Goal: Information Seeking & Learning: Learn about a topic

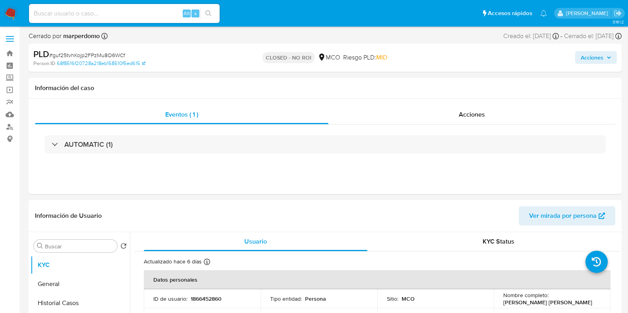
select select "10"
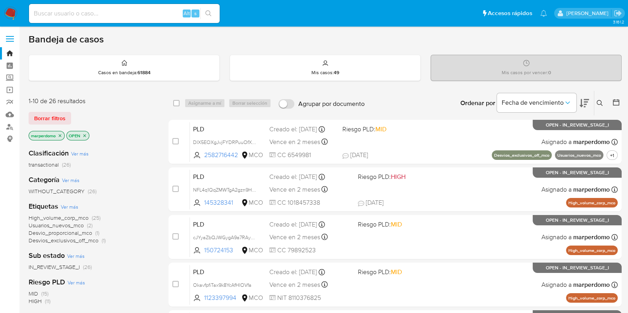
click at [57, 132] on p "marperdomo" at bounding box center [46, 136] width 35 height 9
click at [58, 135] on icon "close-filter" at bounding box center [60, 135] width 5 height 5
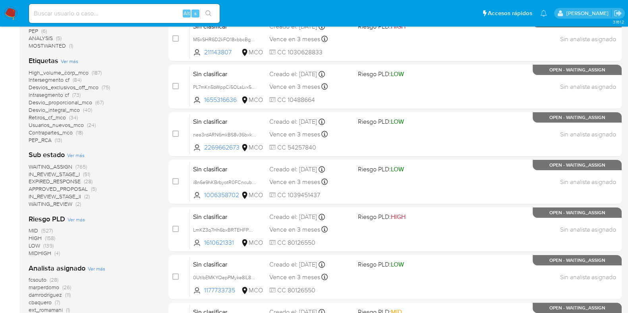
scroll to position [149, 0]
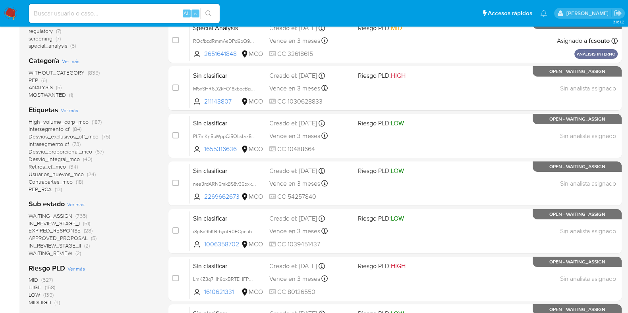
click at [64, 215] on span "WAITING_ASSIGN" at bounding box center [51, 216] width 44 height 8
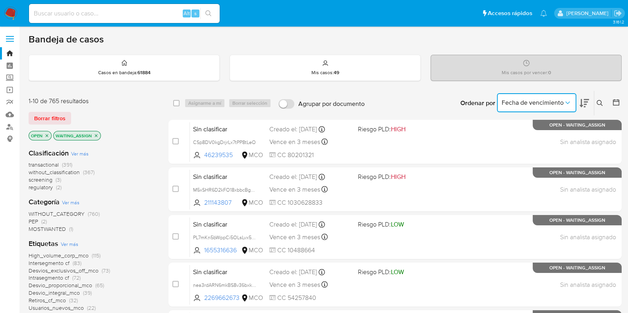
click at [571, 99] on icon "Ordenar por" at bounding box center [568, 103] width 8 height 8
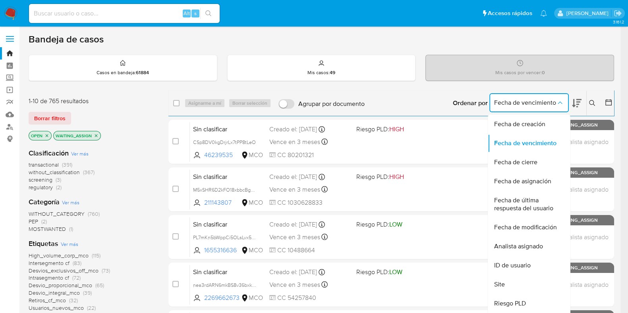
click at [612, 99] on icon at bounding box center [609, 102] width 6 height 6
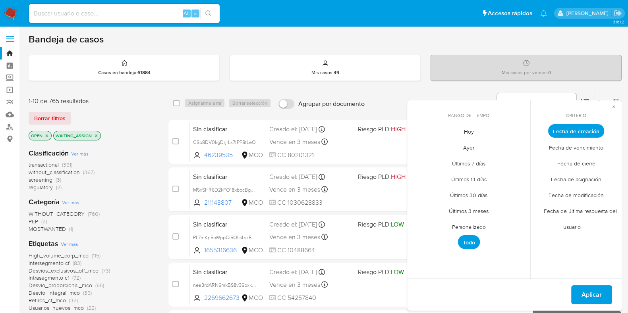
click at [465, 227] on span "Personalizado" at bounding box center [469, 227] width 50 height 16
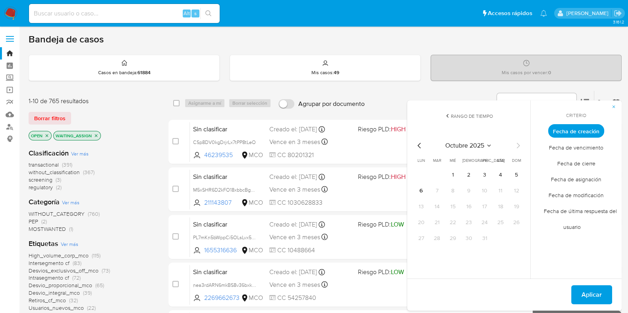
click at [419, 145] on icon "Mes anterior" at bounding box center [420, 146] width 10 height 10
click at [422, 209] on button "11" at bounding box center [421, 207] width 13 height 13
click at [450, 207] on button "13" at bounding box center [453, 207] width 13 height 13
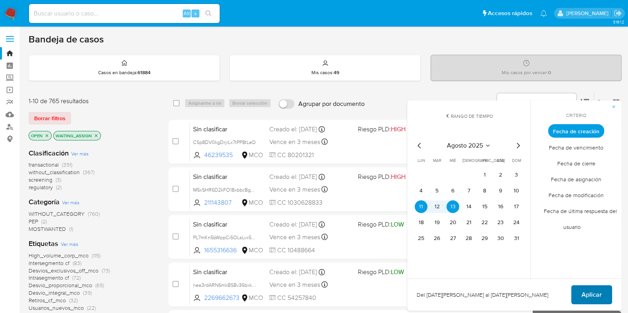
click at [576, 291] on button "Aplicar" at bounding box center [591, 295] width 41 height 19
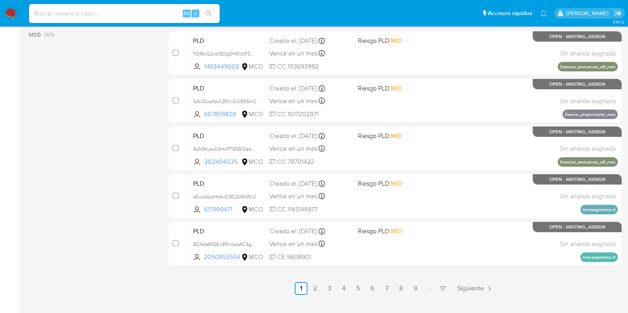
scroll to position [341, 0]
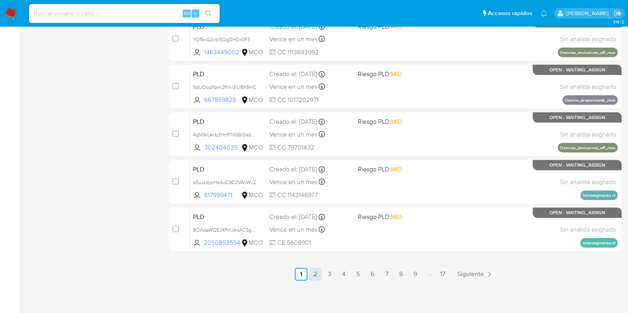
click at [316, 278] on link "2" at bounding box center [315, 274] width 13 height 13
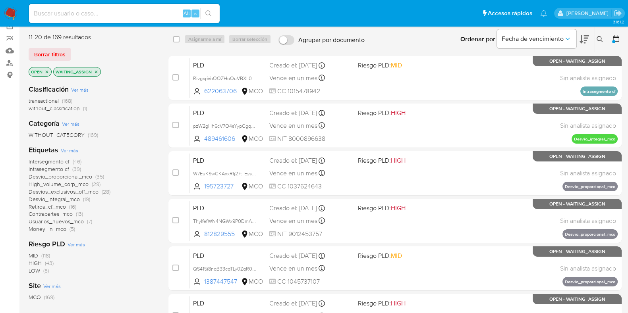
scroll to position [49, 0]
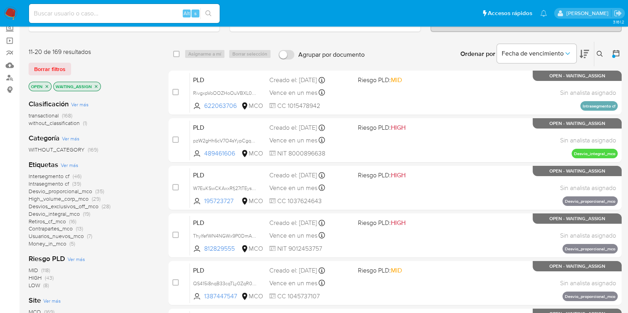
click at [50, 114] on span "transactional" at bounding box center [44, 116] width 30 height 8
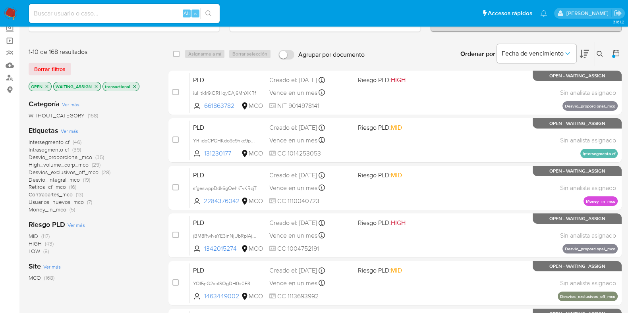
click at [70, 203] on span "Usuarios_nuevos_mco" at bounding box center [56, 202] width 55 height 8
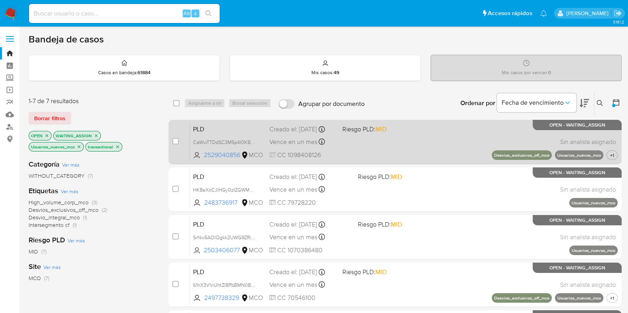
click at [228, 130] on span "PLD" at bounding box center [228, 129] width 70 height 10
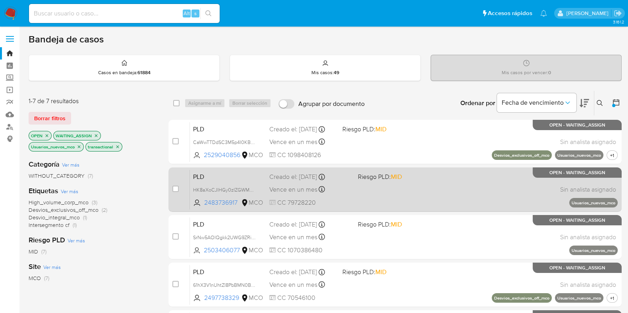
click at [217, 182] on div "PLD HK8aXoCJlHGy0zIZGWMGr5gv 2483736917 MCO Riesgo PLD: MID Creado el: 12/08/20…" at bounding box center [404, 190] width 428 height 40
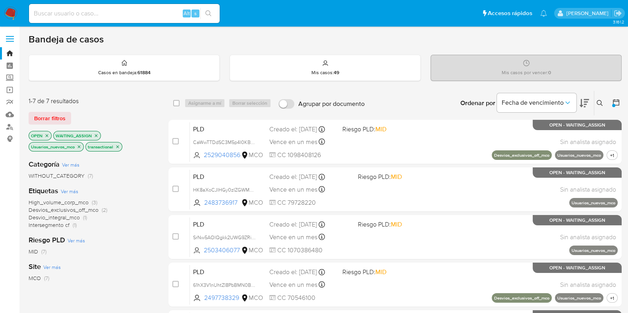
click at [79, 145] on icon "close-filter" at bounding box center [79, 147] width 5 height 5
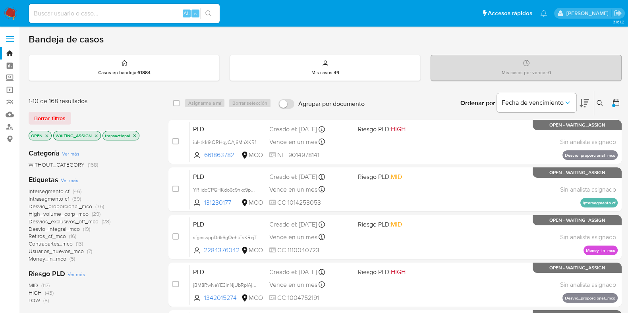
scroll to position [49, 0]
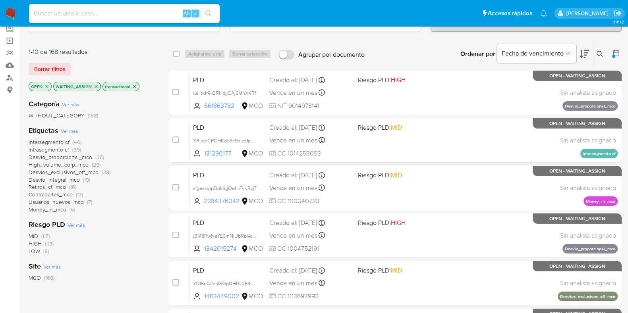
click at [90, 173] on span "Desvios_exclusivos_off_mco" at bounding box center [64, 172] width 70 height 8
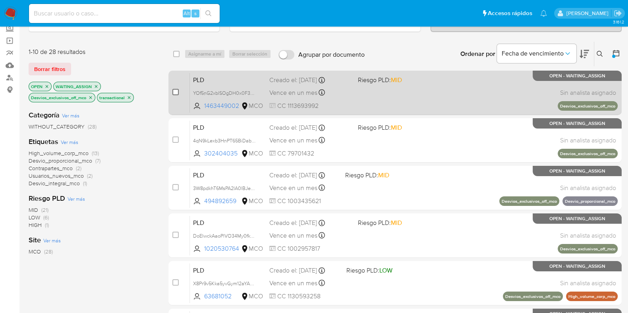
click at [172, 90] on input "checkbox" at bounding box center [175, 92] width 6 height 6
checkbox input "true"
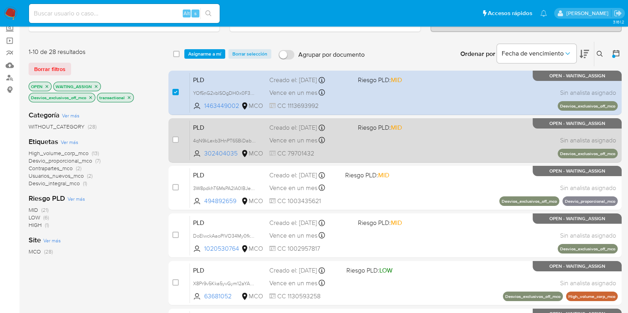
click at [171, 139] on div "case-item-checkbox No es posible asignar el caso PLD 4qN9kLexb3HnPT65BiDabGIL 3…" at bounding box center [394, 140] width 453 height 44
click at [174, 138] on input "checkbox" at bounding box center [175, 140] width 6 height 6
checkbox input "true"
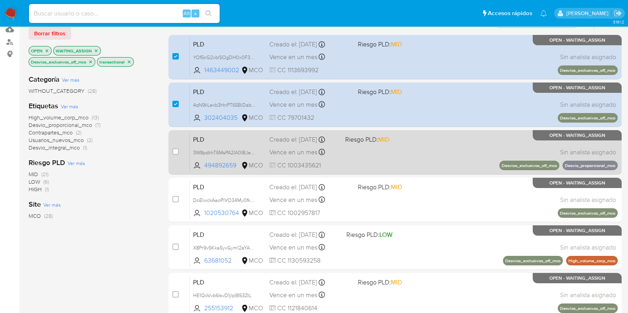
scroll to position [99, 0]
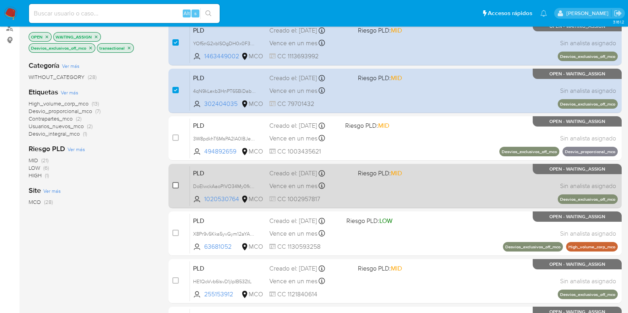
click at [174, 183] on input "checkbox" at bounding box center [175, 185] width 6 height 6
checkbox input "true"
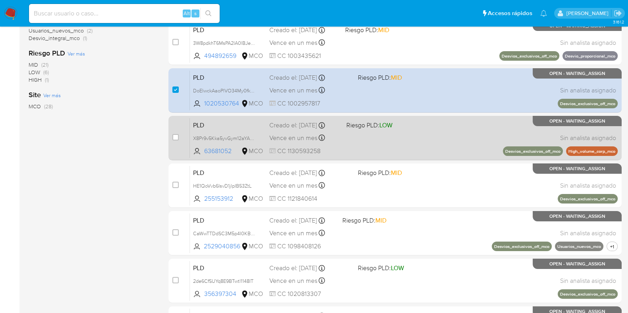
scroll to position [198, 0]
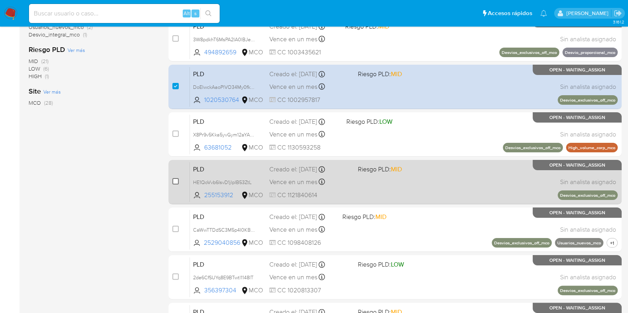
click at [174, 179] on input "checkbox" at bounding box center [175, 181] width 6 height 6
checkbox input "true"
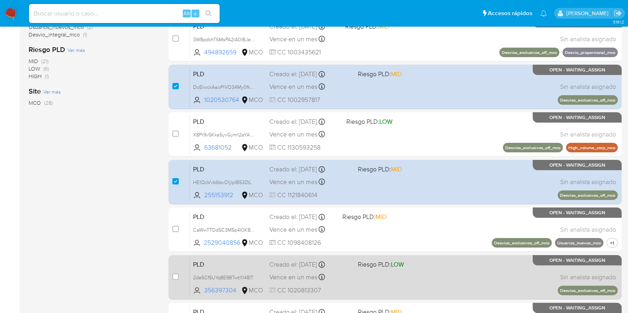
click at [177, 271] on div "case-item-checkbox No es posible asignar el caso" at bounding box center [180, 277] width 17 height 40
click at [176, 274] on input "checkbox" at bounding box center [175, 277] width 6 height 6
checkbox input "true"
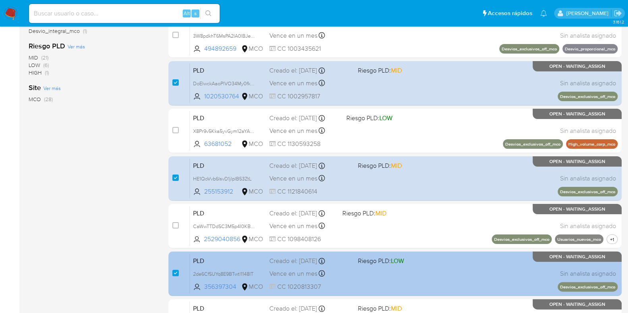
scroll to position [298, 0]
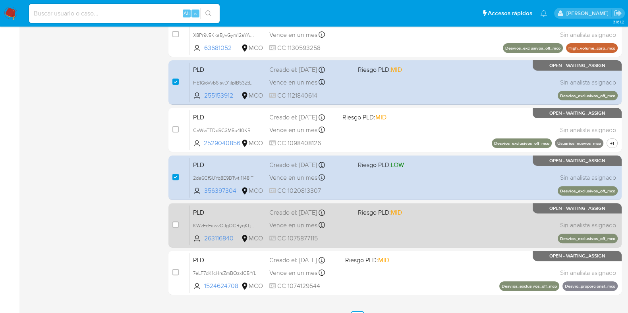
click at [177, 219] on div "case-item-checkbox No es posible asignar el caso" at bounding box center [180, 225] width 17 height 40
click at [173, 224] on input "checkbox" at bounding box center [175, 225] width 6 height 6
checkbox input "true"
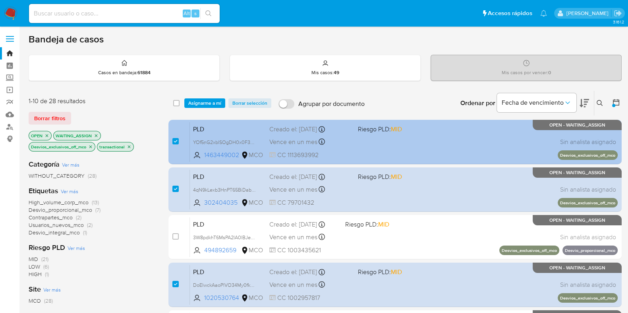
scroll to position [49, 0]
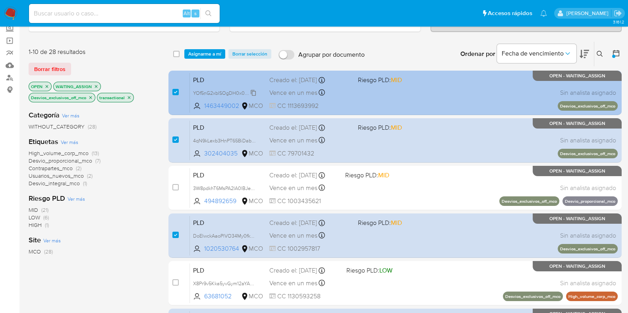
click at [254, 93] on span "YOf5nG2xblSOgDH0x0F3GNM2" at bounding box center [228, 92] width 71 height 9
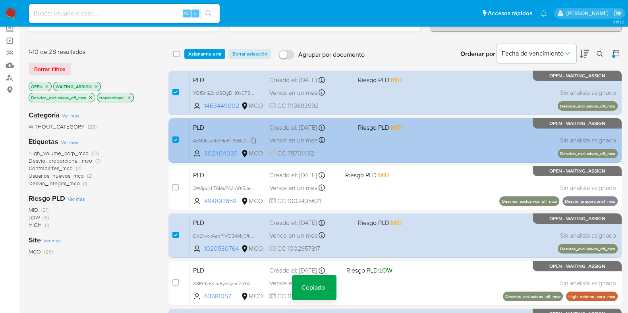
click at [254, 142] on span "4qN9kLexb3HnPT65BiDabGIL" at bounding box center [226, 140] width 66 height 9
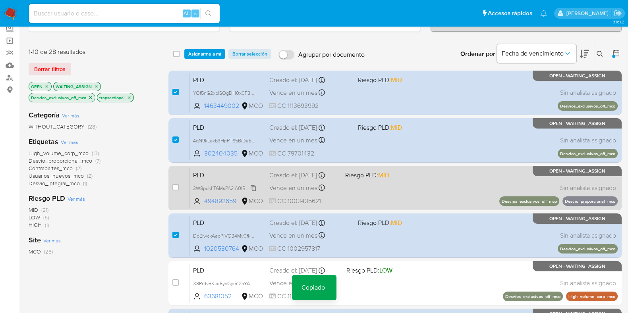
click at [255, 190] on span "3W8pdkhT6MsPA2IA0lBJe2T7" at bounding box center [226, 188] width 66 height 9
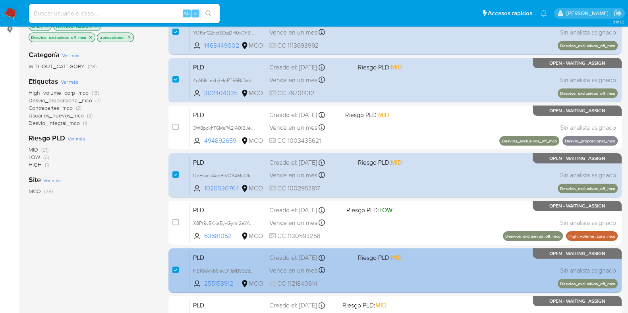
scroll to position [93, 0]
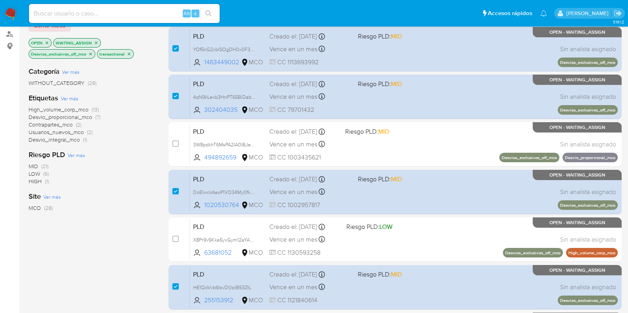
click at [72, 39] on p "WAITING_ASSIGN" at bounding box center [77, 43] width 47 height 9
click at [88, 247] on div "Categoría Ver más WITHOUT_CATEGORY (28) Etiquetas Ver más High_volume_corp_mco …" at bounding box center [92, 195] width 127 height 270
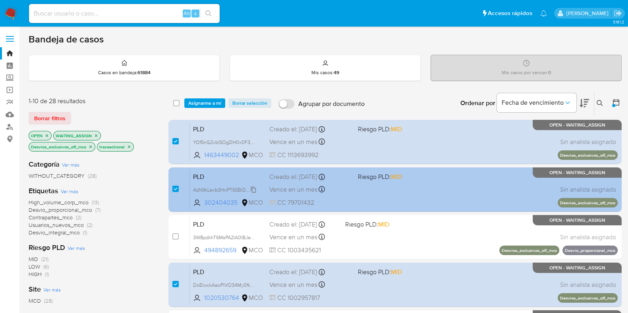
scroll to position [0, 0]
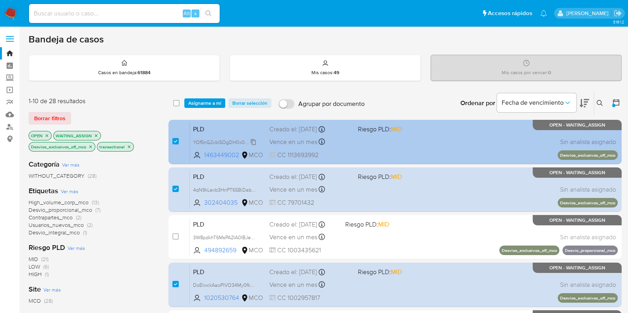
click at [254, 141] on span "YOf5nG2xblSOgDH0x0F3GNM2" at bounding box center [228, 141] width 71 height 9
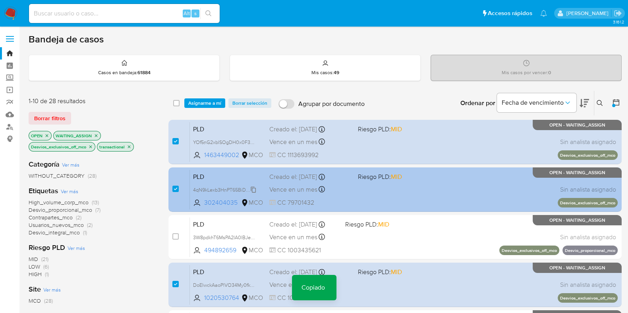
click at [254, 188] on span "4qN9kLexb3HnPT65BiDabGIL" at bounding box center [226, 189] width 66 height 9
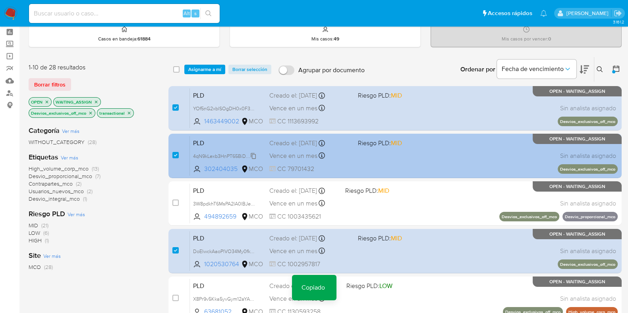
scroll to position [49, 0]
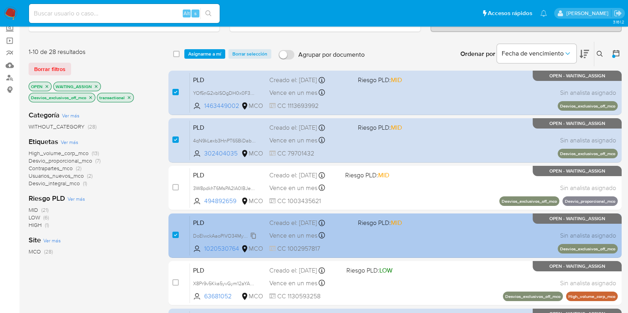
click at [253, 233] on span "DoElwckAaoPlVO34My0fkzQz" at bounding box center [226, 235] width 66 height 9
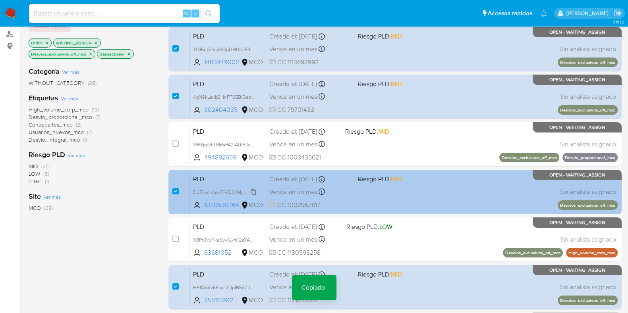
scroll to position [149, 0]
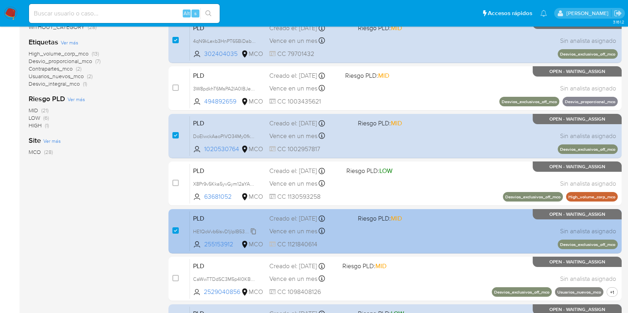
click at [254, 230] on icon at bounding box center [253, 231] width 6 height 6
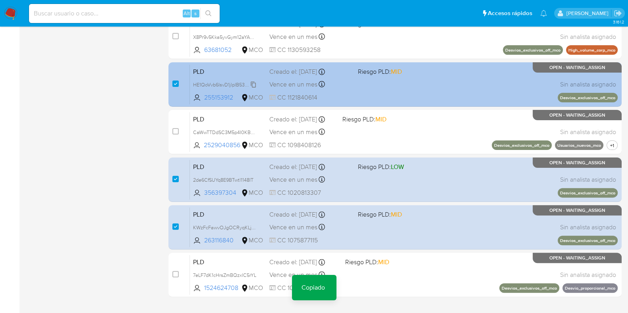
scroll to position [298, 0]
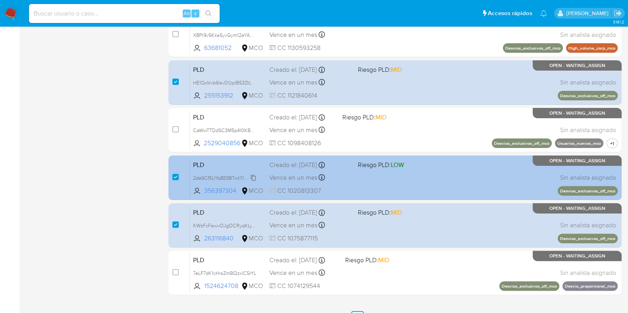
click at [252, 176] on span "2de6CfSUYq8E9BTwtl1148IT" at bounding box center [223, 177] width 60 height 9
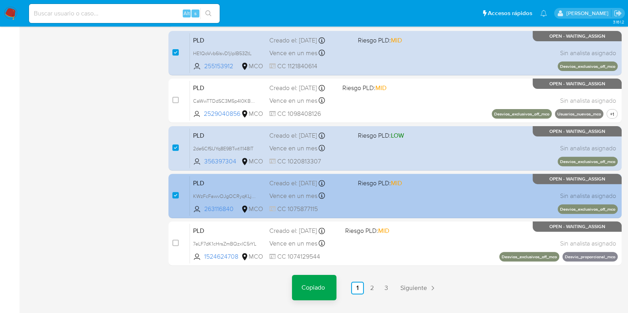
scroll to position [341, 0]
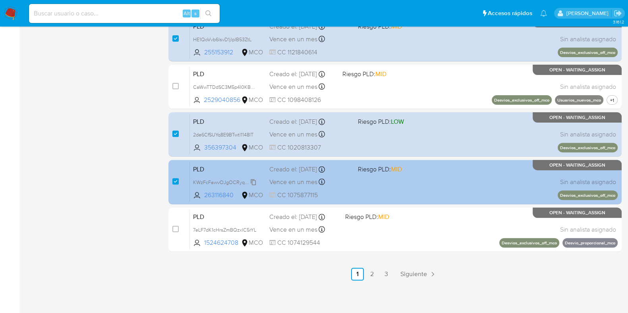
click at [253, 179] on span "KWzFcFawvOJgOCRyqKLjl66M" at bounding box center [227, 182] width 69 height 9
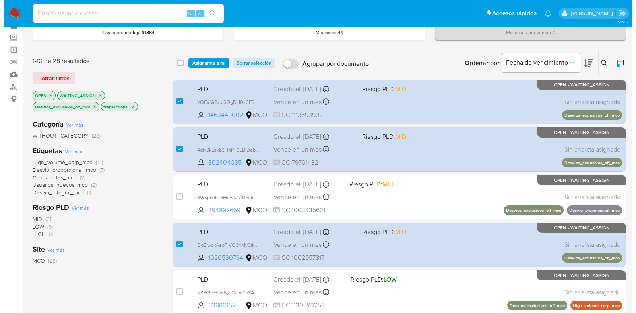
scroll to position [0, 0]
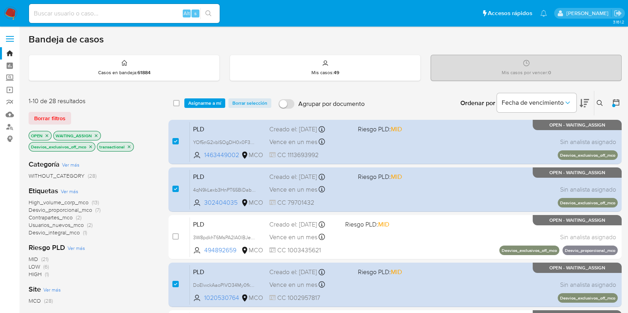
click at [201, 103] on span "Asignarme a mí" at bounding box center [204, 103] width 33 height 8
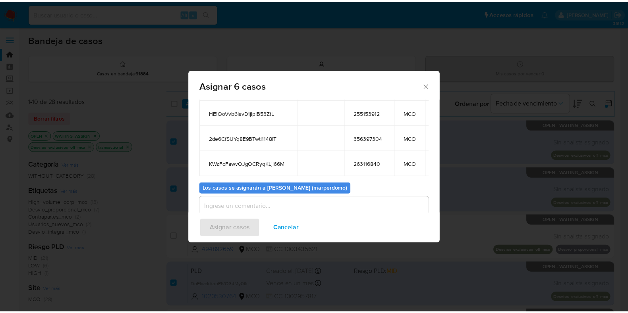
scroll to position [148, 0]
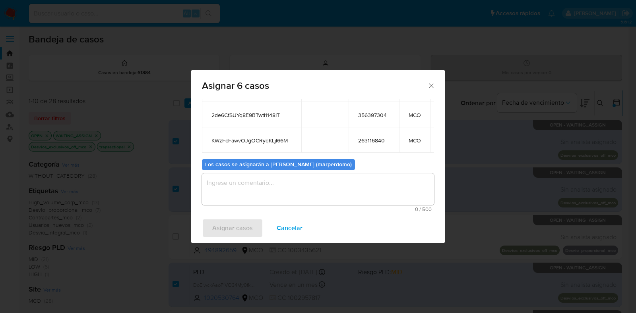
click at [288, 161] on div "Los casos se asignarán a Marcela Perdomo Vargas (marperdomo)" at bounding box center [278, 164] width 153 height 11
click at [268, 180] on textarea "assign-modal" at bounding box center [318, 190] width 232 height 32
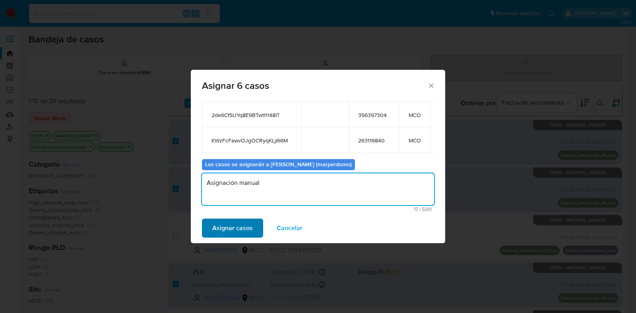
type textarea "Asignación manual"
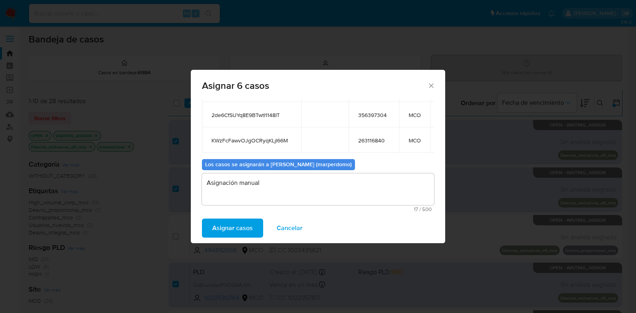
click at [234, 231] on span "Asignar casos" at bounding box center [232, 228] width 41 height 17
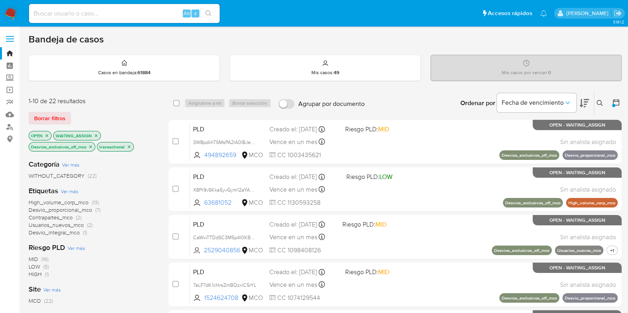
click at [111, 7] on div "Alt s" at bounding box center [124, 13] width 191 height 19
click at [99, 16] on input at bounding box center [124, 13] width 191 height 10
paste input "KWzFcFawvOJgOCRyqKLjl66M"
type input "KWzFcFawvOJgOCRyqKLjl66M"
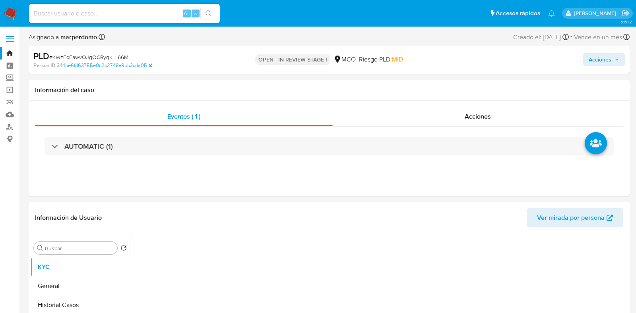
select select "10"
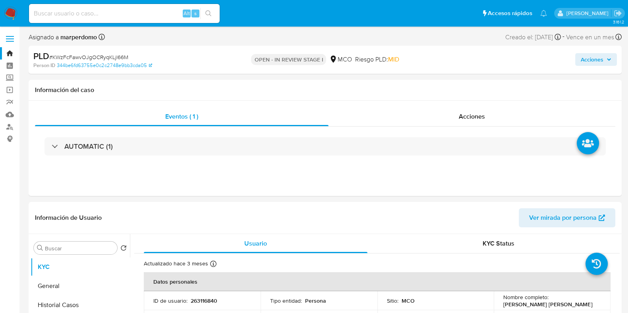
click at [79, 13] on input at bounding box center [124, 13] width 191 height 10
paste input "KWzFcFawvOJgOCRyqKLjl66M"
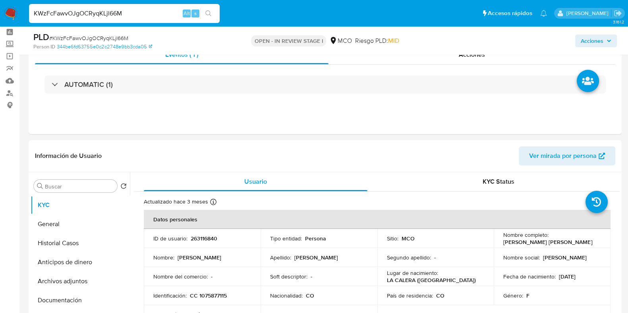
scroll to position [49, 0]
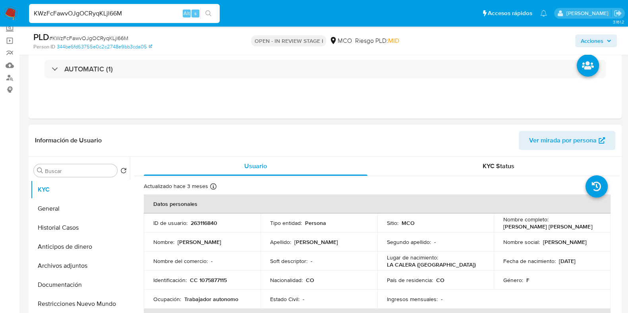
click at [210, 221] on p "263116840" at bounding box center [204, 223] width 27 height 7
copy p "263116840"
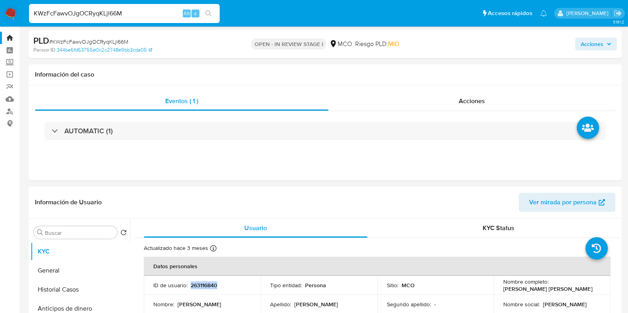
scroll to position [0, 0]
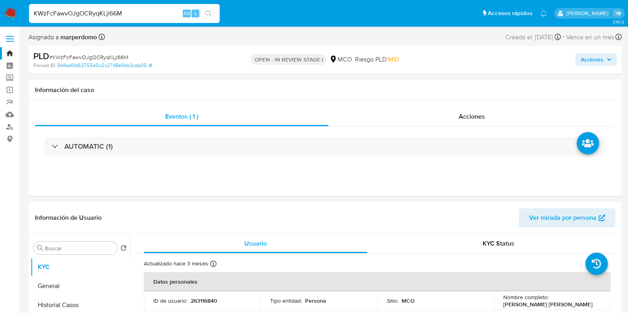
click at [103, 9] on input "KWzFcFawvOJgOCRyqKLjl66M" at bounding box center [124, 13] width 191 height 10
paste input "2de6CfSUYq8E9BTwtl1148IT"
type input "2de6CfSUYq8E9BTwtl1148IT"
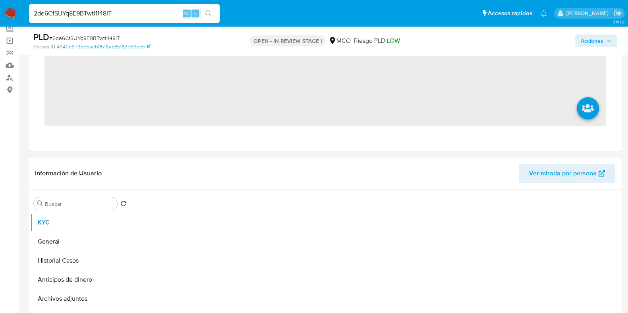
scroll to position [99, 0]
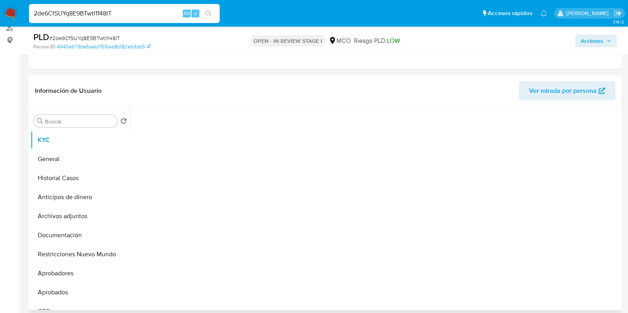
select select "10"
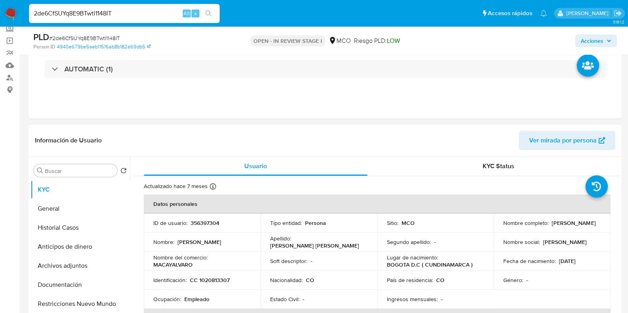
click at [199, 221] on p "356397304" at bounding box center [205, 223] width 29 height 7
copy p "356397304"
click at [138, 10] on input "2de6CfSUYq8E9BTwtl1148IT" at bounding box center [124, 13] width 191 height 10
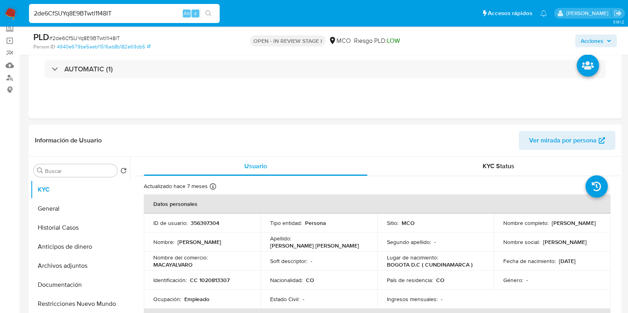
click at [138, 10] on input "2de6CfSUYq8E9BTwtl1148IT" at bounding box center [124, 13] width 191 height 10
paste input "HE1QoVvb6IsvD1jlpIB53ZtL"
type input "HE1QoVvb6IsvD1jlpIB53ZtL"
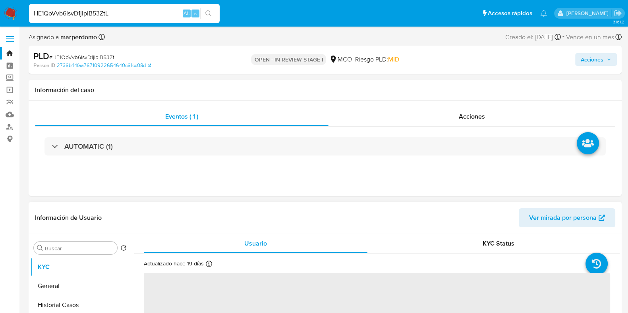
select select "10"
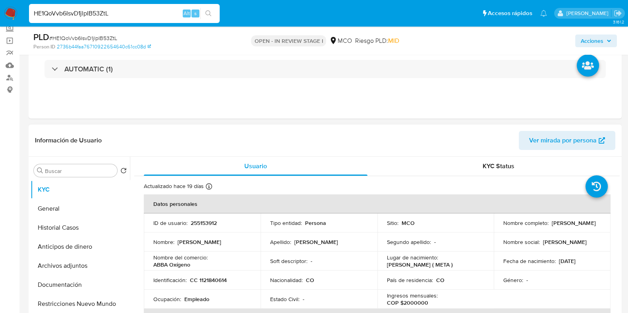
click at [209, 221] on p "255153912" at bounding box center [204, 223] width 26 height 7
copy p "255153912"
click at [103, 14] on input "HE1QoVvb6IsvD1jlpIB53ZtL" at bounding box center [124, 13] width 191 height 10
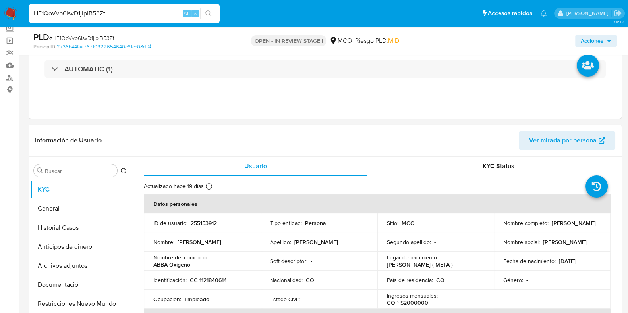
paste input "DoElwckAaoPlVO34My0fkzQz"
type input "DoElwckAaoPlVO34My0fkzQz"
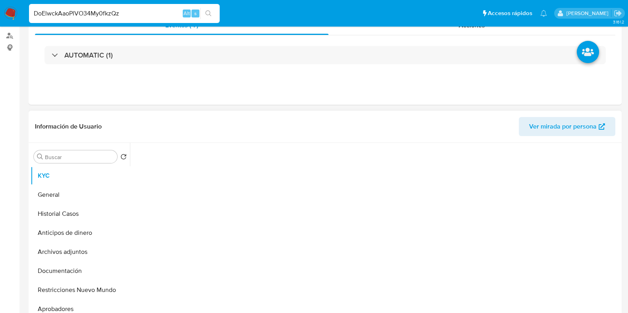
select select "10"
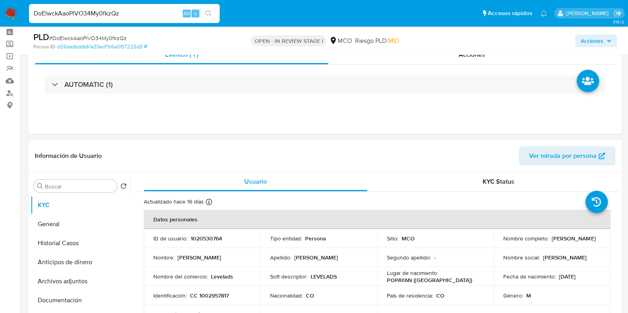
scroll to position [49, 0]
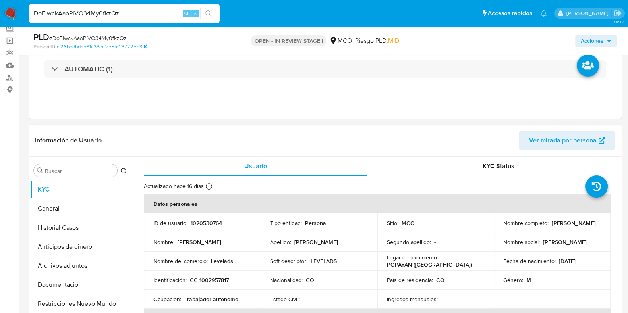
click at [206, 226] on p "1020530764" at bounding box center [206, 223] width 31 height 7
copy p "1020530764"
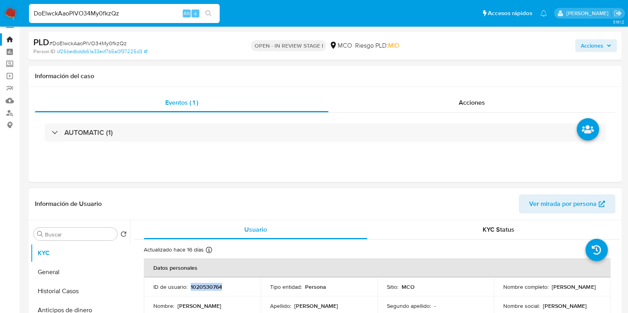
scroll to position [0, 0]
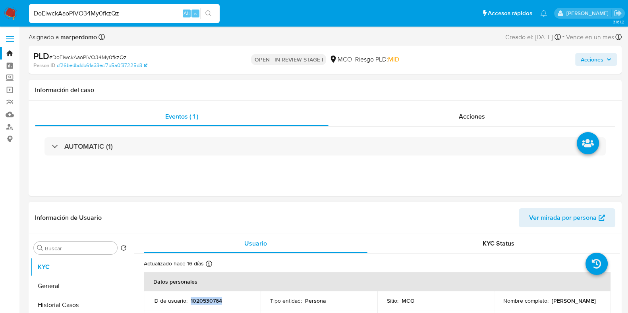
click at [196, 299] on p "1020530764" at bounding box center [206, 301] width 31 height 7
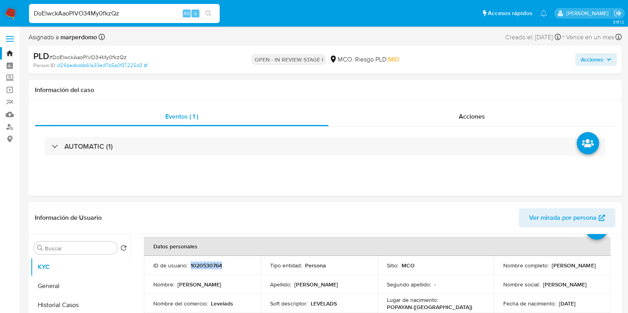
scroll to position [49, 0]
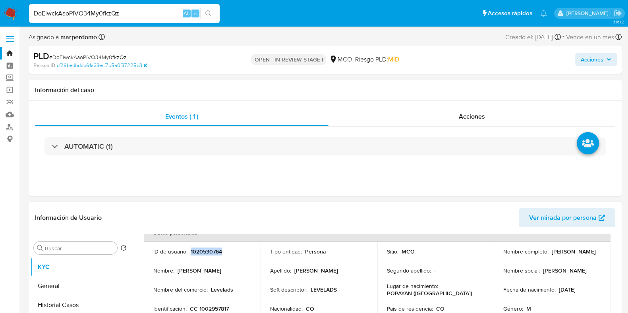
click at [209, 250] on p "1020530764" at bounding box center [206, 251] width 31 height 7
click at [141, 17] on input "DoElwckAaoPlVO34My0fkzQz" at bounding box center [124, 13] width 191 height 10
paste input "4qN9kLexb3HnPT65BiDabGIL"
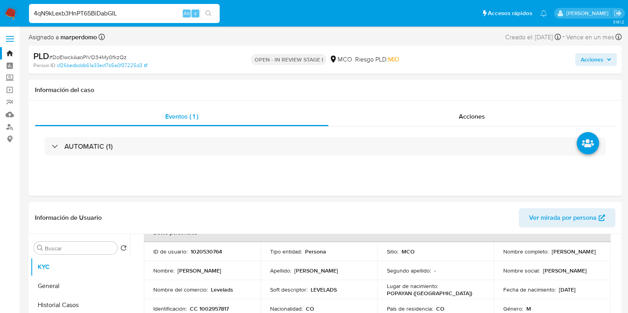
type input "4qN9kLexb3HnPT65BiDabGIL"
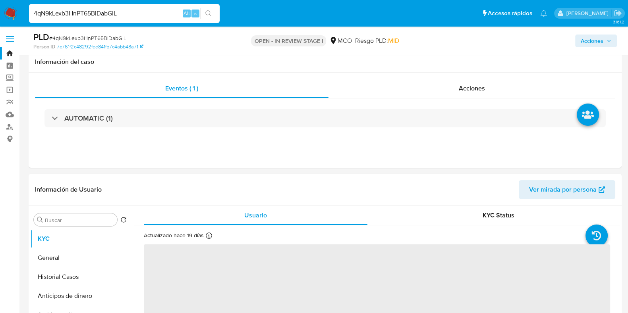
scroll to position [99, 0]
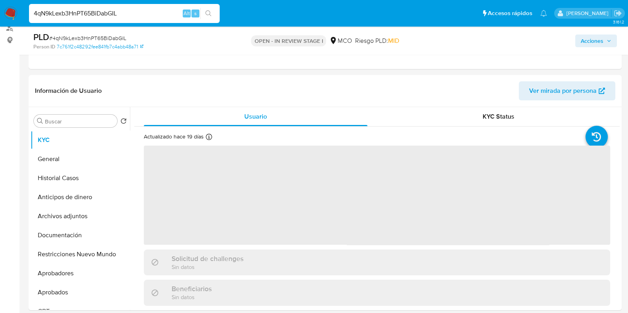
select select "10"
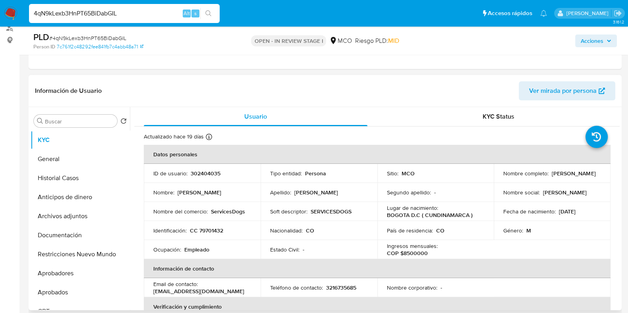
click at [207, 173] on p "302404035" at bounding box center [206, 173] width 30 height 7
copy p "302404035"
click at [121, 13] on input "4qN9kLexb3HnPT65BiDabGIL" at bounding box center [124, 13] width 191 height 10
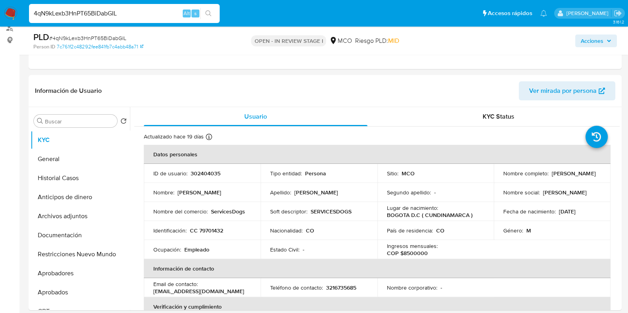
click at [121, 13] on input "4qN9kLexb3HnPT65BiDabGIL" at bounding box center [124, 13] width 191 height 10
paste input "YOf5nG2xblSOgDH0x0F3GNM2"
type input "YOf5nG2xblSOgDH0x0F3GNM2"
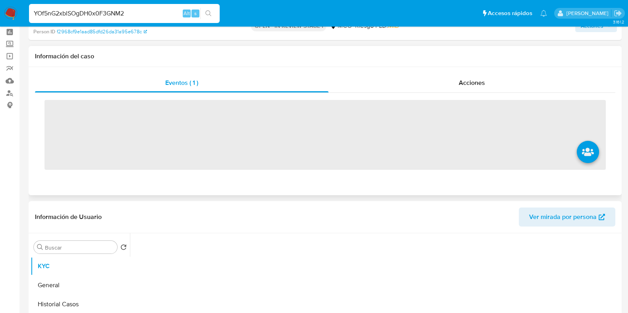
scroll to position [49, 0]
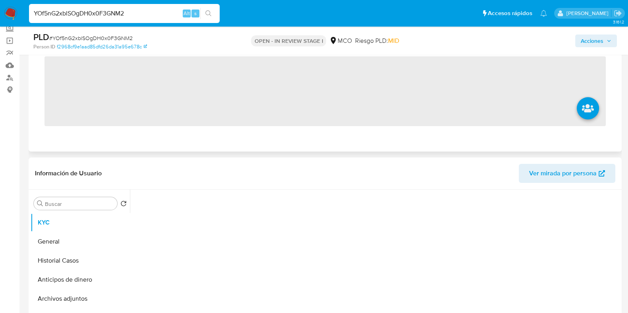
select select "10"
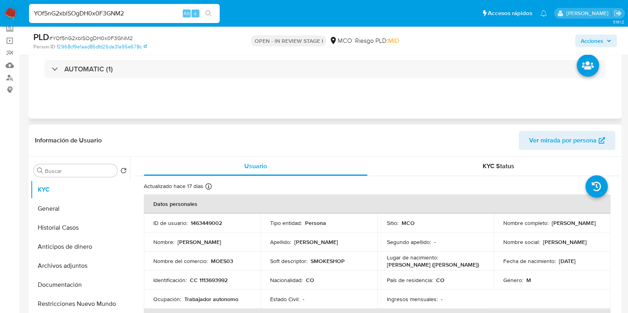
click at [207, 223] on p "1463449002" at bounding box center [206, 223] width 31 height 7
copy p "1463449002"
click at [139, 10] on input "YOf5nG2xblSOgDH0x0F3GNM2" at bounding box center [124, 13] width 191 height 10
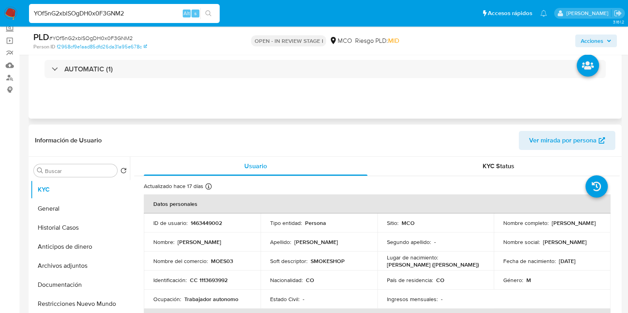
click at [139, 10] on input "YOf5nG2xblSOgDH0x0F3GNM2" at bounding box center [124, 13] width 191 height 10
paste input "KWzFcFawvOJgOCRyqKLjl66M"
type input "KWzFcFawvOJgOCRyqKLjl66M"
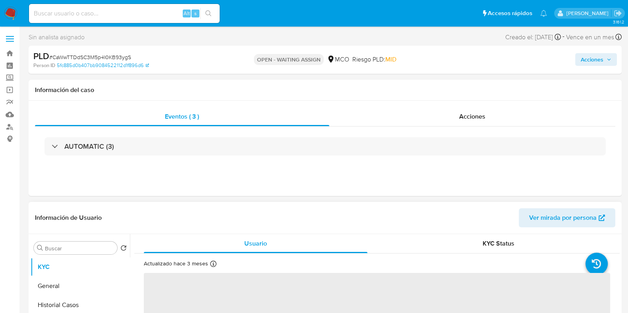
select select "10"
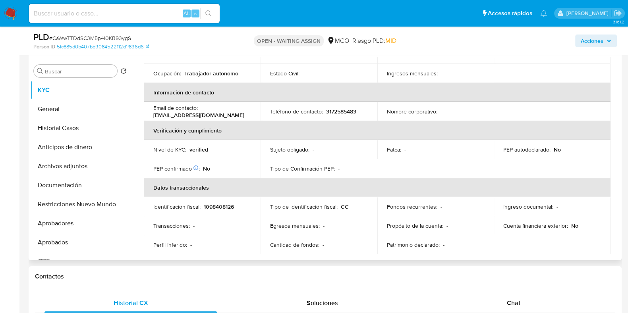
scroll to position [149, 0]
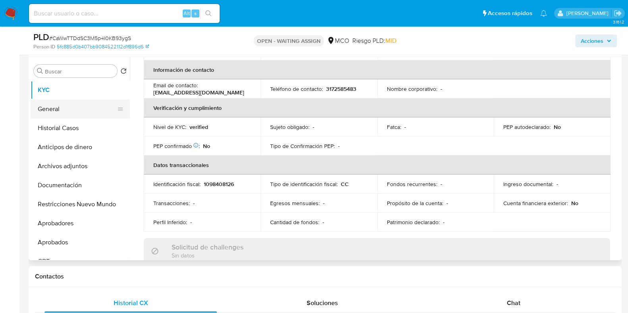
click at [52, 110] on button "General" at bounding box center [77, 109] width 93 height 19
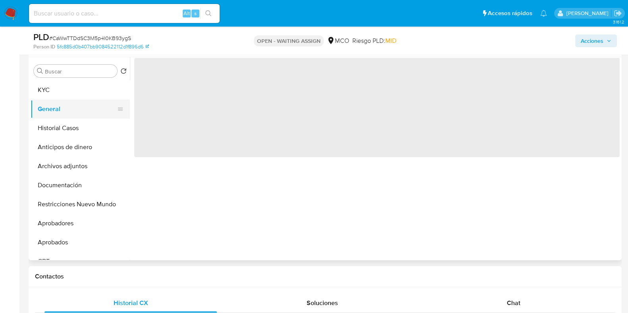
scroll to position [0, 0]
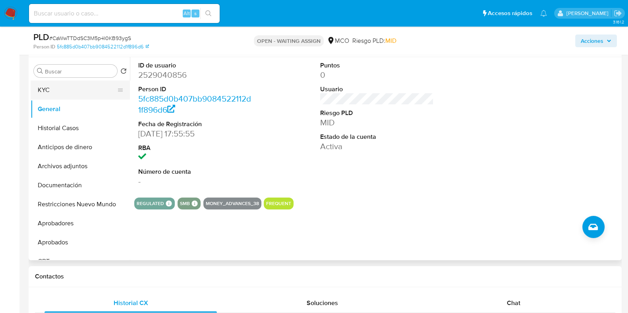
click at [60, 88] on button "KYC" at bounding box center [77, 90] width 93 height 19
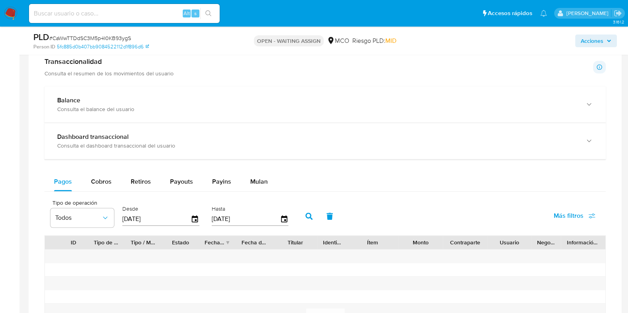
scroll to position [546, 0]
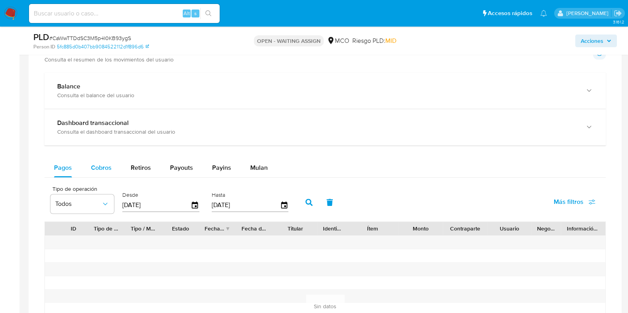
click at [111, 171] on span "Cobros" at bounding box center [101, 167] width 21 height 9
select select "10"
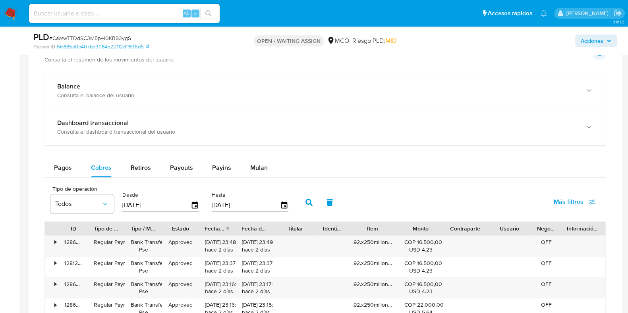
scroll to position [645, 0]
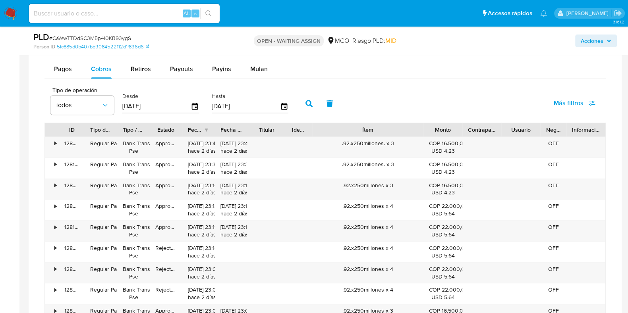
drag, startPoint x: 393, startPoint y: 124, endPoint x: 452, endPoint y: 124, distance: 59.6
click at [452, 124] on div "ID Tipo de operación Tipo / Método Estado Fecha de creación Fecha de aprobación…" at bounding box center [325, 130] width 561 height 14
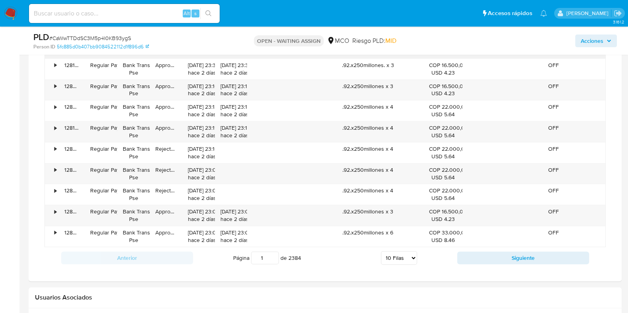
scroll to position [844, 0]
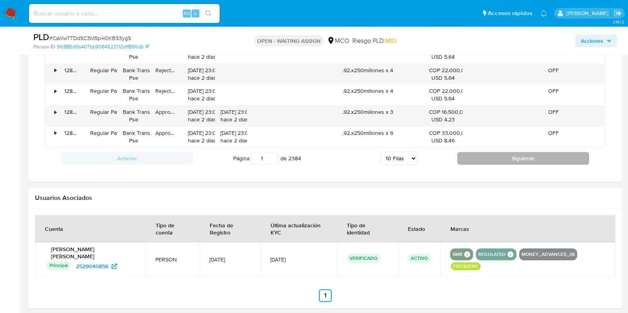
click at [533, 152] on button "Siguiente" at bounding box center [523, 158] width 132 height 13
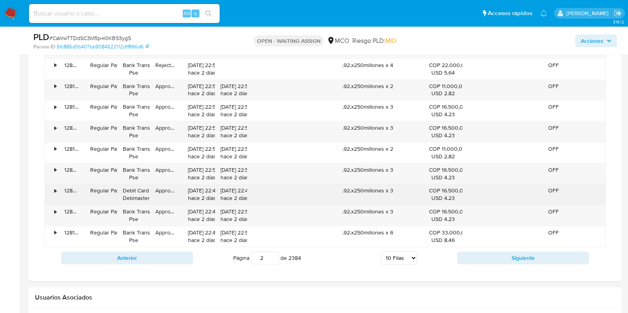
scroll to position [645, 0]
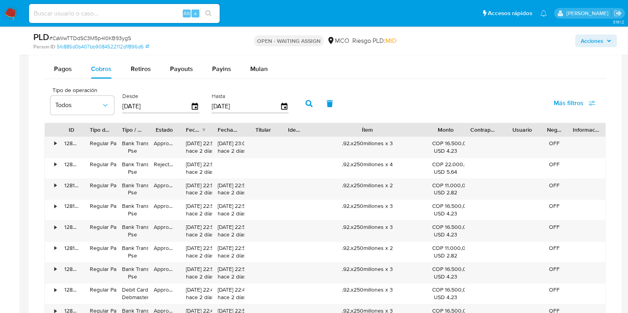
drag, startPoint x: 421, startPoint y: 128, endPoint x: 428, endPoint y: 123, distance: 8.4
click at [428, 123] on div at bounding box center [427, 130] width 14 height 14
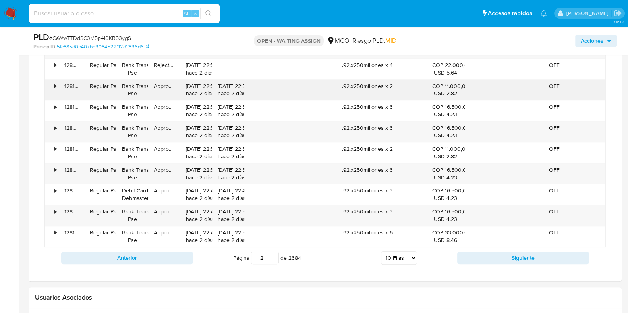
scroll to position [745, 0]
click at [515, 252] on button "Siguiente" at bounding box center [523, 258] width 132 height 13
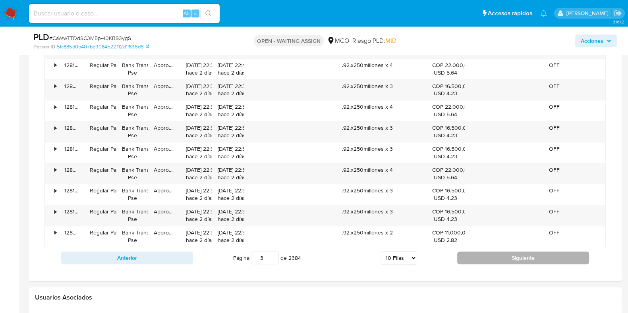
click at [515, 252] on button "Siguiente" at bounding box center [523, 258] width 132 height 13
type input "5"
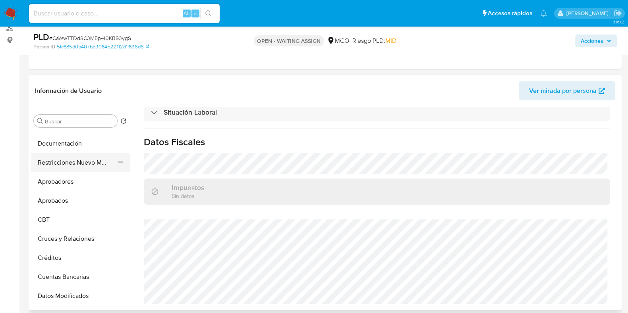
scroll to position [99, 0]
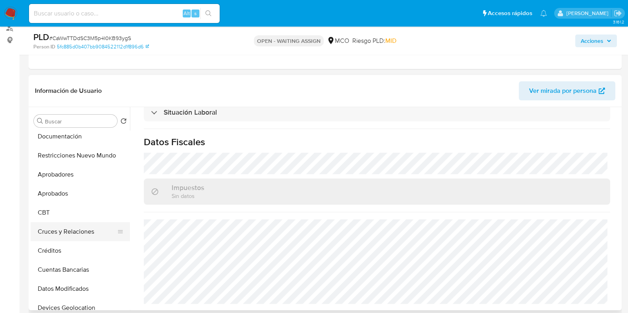
click at [78, 229] on button "Cruces y Relaciones" at bounding box center [77, 231] width 93 height 19
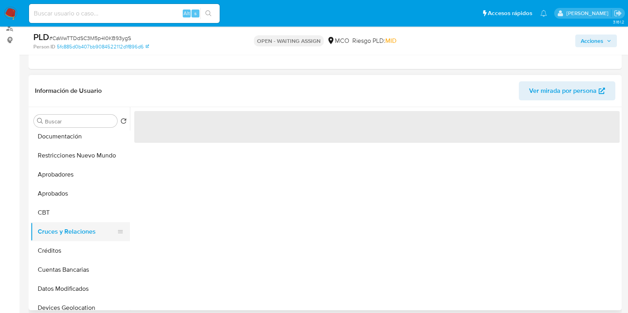
scroll to position [0, 0]
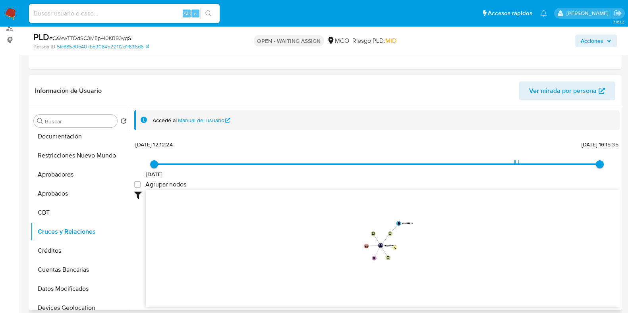
drag, startPoint x: 498, startPoint y: 201, endPoint x: 413, endPoint y: 222, distance: 87.4
click at [413, 222] on icon "device-67c09ceb5eac816220cd5ff5  user-2529040856  2529040856 device-68630968f…" at bounding box center [383, 247] width 474 height 115
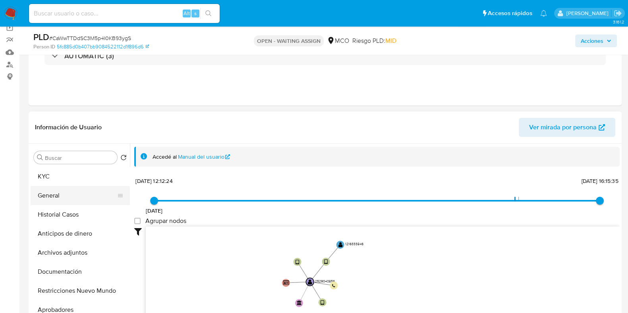
scroll to position [49, 0]
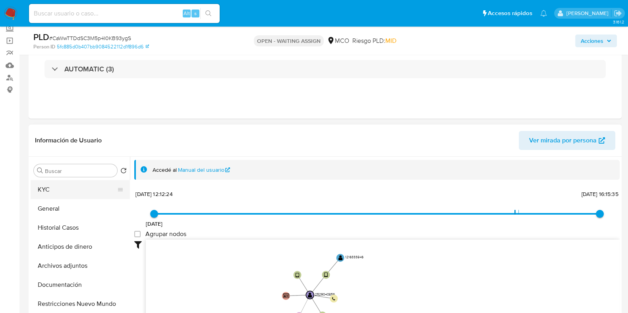
click at [51, 190] on button "KYC" at bounding box center [77, 189] width 93 height 19
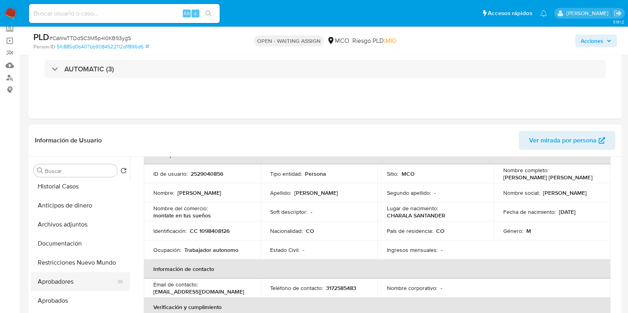
scroll to position [99, 0]
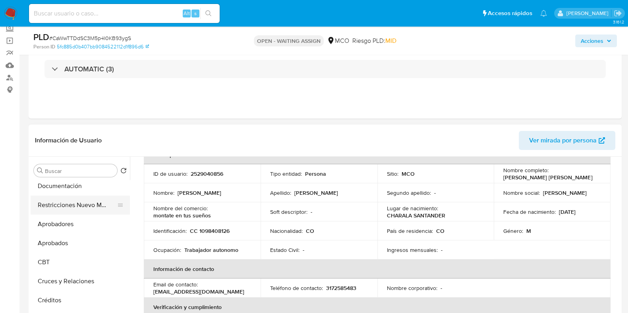
click at [79, 203] on button "Restricciones Nuevo Mundo" at bounding box center [77, 205] width 93 height 19
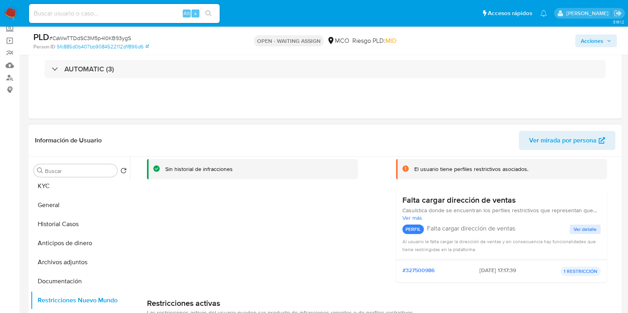
scroll to position [0, 0]
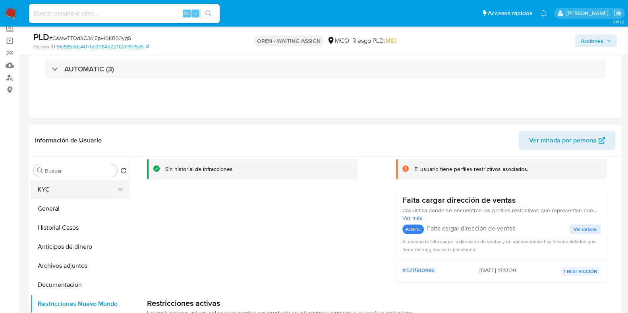
click at [58, 189] on button "KYC" at bounding box center [77, 189] width 93 height 19
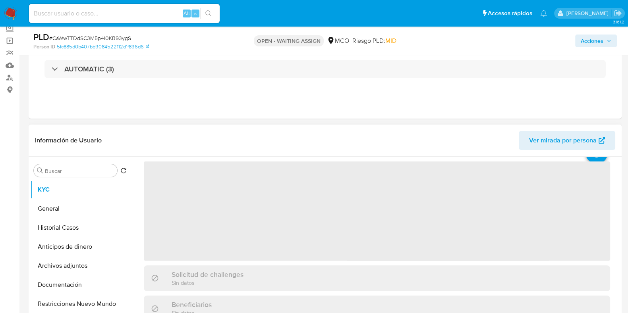
scroll to position [49, 0]
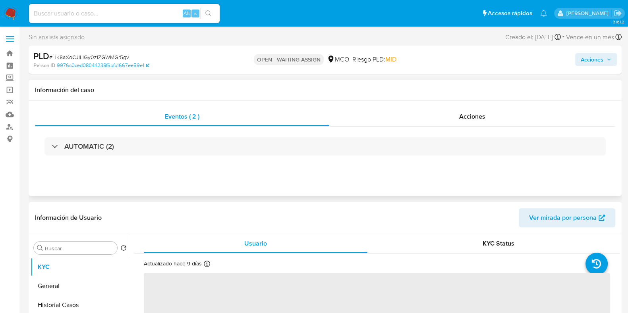
select select "10"
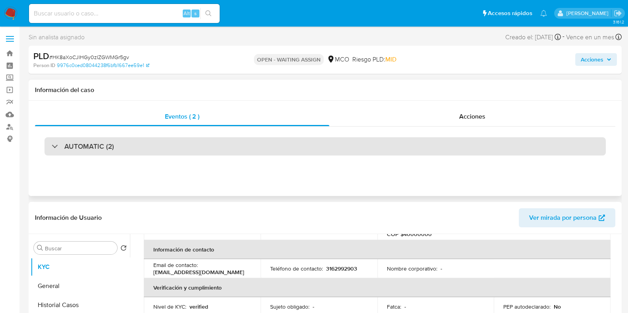
click at [216, 148] on div "AUTOMATIC (2)" at bounding box center [324, 146] width 561 height 18
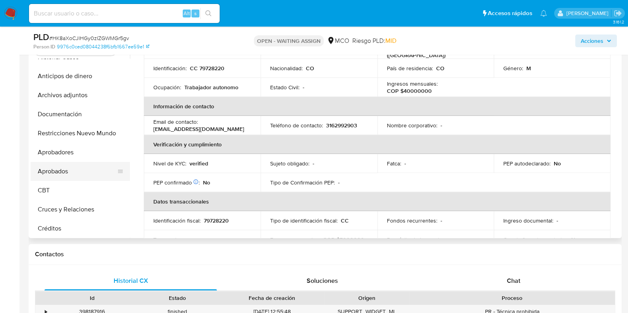
scroll to position [85, 0]
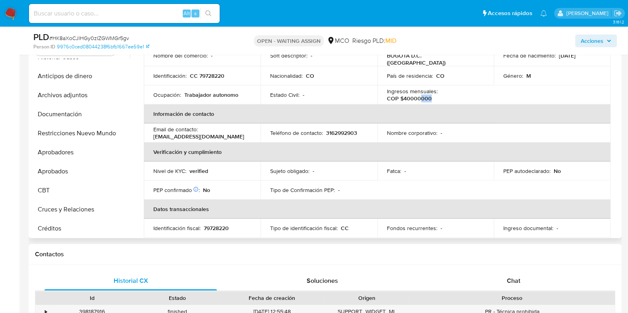
drag, startPoint x: 430, startPoint y: 93, endPoint x: 418, endPoint y: 96, distance: 12.6
click at [418, 96] on div "Ingresos mensuales : COP $40000000" at bounding box center [436, 95] width 98 height 14
click at [418, 95] on p "COP $40000000" at bounding box center [409, 98] width 45 height 7
drag, startPoint x: 418, startPoint y: 94, endPoint x: 408, endPoint y: 94, distance: 9.9
click at [408, 95] on p "COP $40000000" at bounding box center [409, 98] width 45 height 7
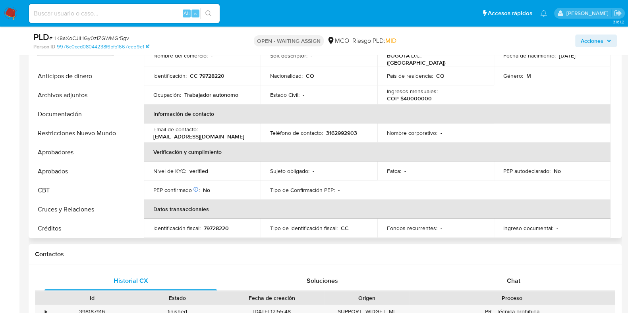
click at [447, 104] on th "Información de contacto" at bounding box center [377, 113] width 467 height 19
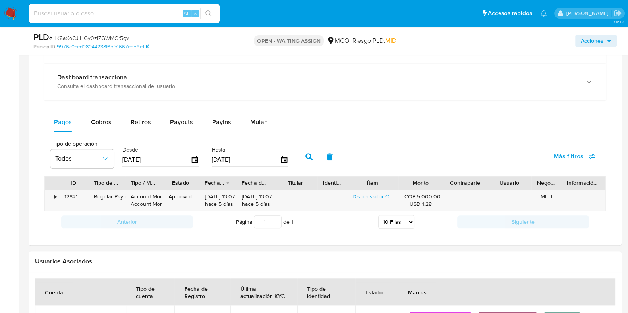
scroll to position [844, 0]
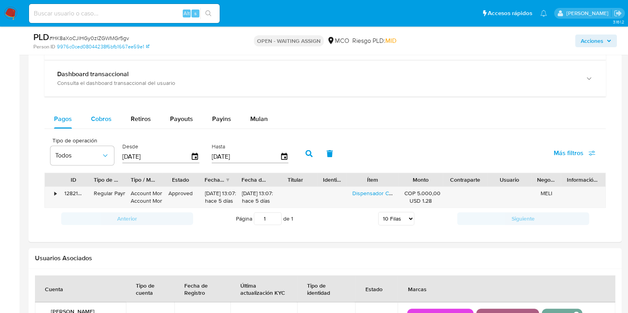
click at [87, 115] on button "Cobros" at bounding box center [101, 119] width 40 height 19
select select "10"
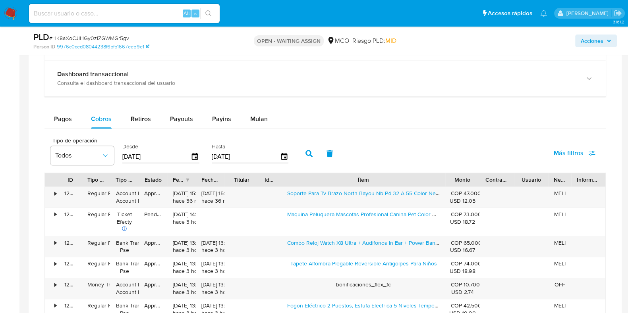
drag, startPoint x: 394, startPoint y: 178, endPoint x: 506, endPoint y: 174, distance: 112.1
click at [506, 174] on div "ID Tipo de operación Tipo / Método Estado Fecha de creación Fecha de aprobación…" at bounding box center [325, 180] width 561 height 14
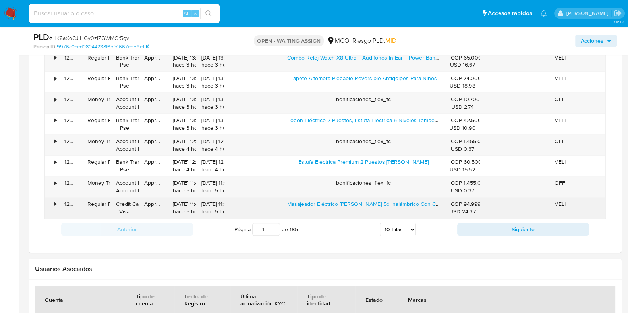
scroll to position [1043, 0]
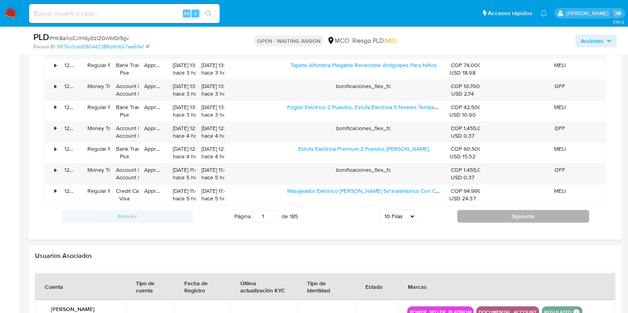
click at [526, 211] on button "Siguiente" at bounding box center [523, 216] width 132 height 13
type input "2"
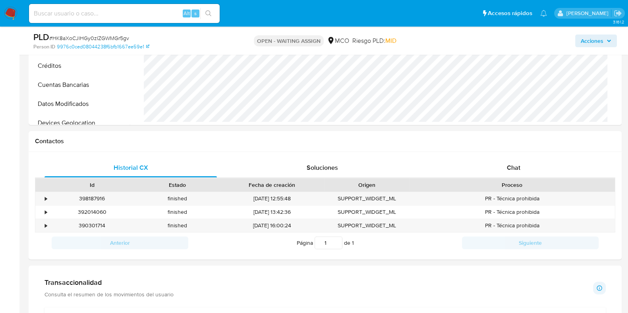
scroll to position [411, 0]
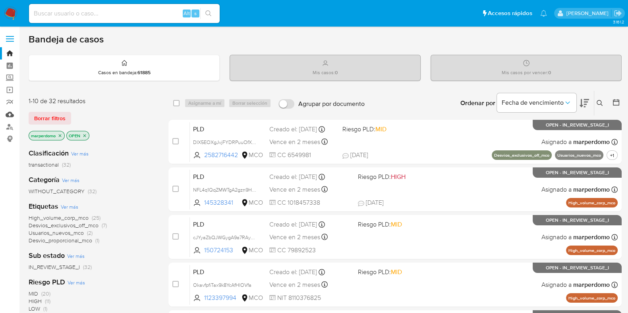
click at [9, 115] on link "Mulan" at bounding box center [47, 114] width 95 height 12
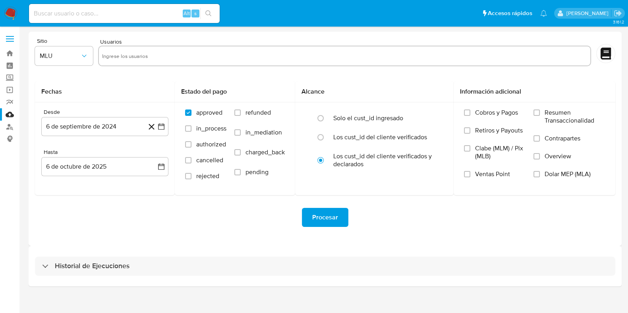
click at [194, 55] on input "text" at bounding box center [345, 56] width 486 height 13
click at [122, 58] on input "text" at bounding box center [345, 56] width 486 height 13
paste input "263116840"
type input "263116840"
paste input "356397304"
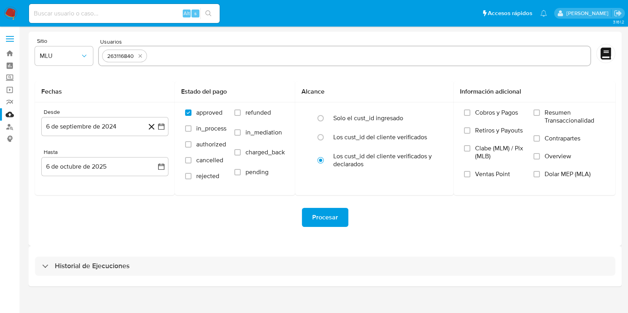
type input "356397304"
paste input "255153912"
type input "255153912"
paste input "1020530764"
type input "1020530764"
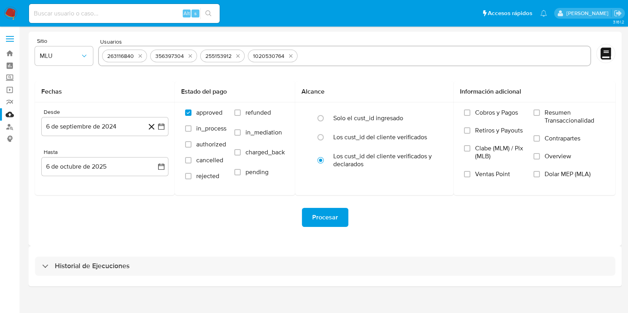
paste input "4qN9kLexb3HnPT65BiDabGIL"
type input "4qN9kLexb3HnPT65BiDabGIL"
drag, startPoint x: 380, startPoint y: 52, endPoint x: 301, endPoint y: 52, distance: 79.1
click at [301, 52] on input "4qN9kLexb3HnPT65BiDabGIL" at bounding box center [444, 56] width 287 height 13
paste input "302404035"
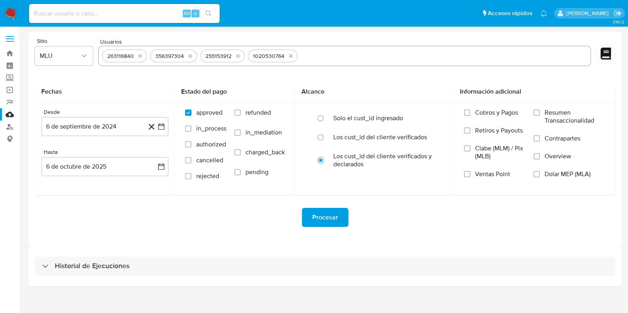
type input "302404035"
click at [379, 55] on input "text" at bounding box center [470, 56] width 236 height 13
paste input "1463449002"
type input "1463449002"
click at [245, 116] on label "refunded" at bounding box center [259, 119] width 50 height 20
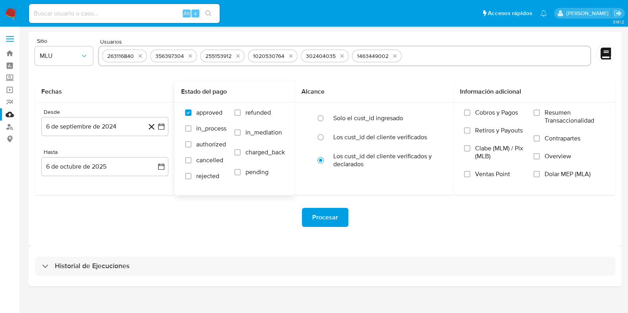
click at [241, 116] on input "refunded" at bounding box center [237, 113] width 6 height 6
checkbox input "true"
click at [248, 154] on span "charged_back" at bounding box center [265, 153] width 39 height 8
click at [241, 154] on input "charged_back" at bounding box center [237, 152] width 6 height 6
checkbox input "true"
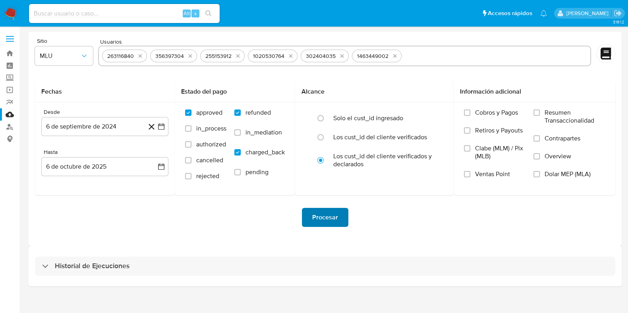
click at [337, 219] on span "Procesar" at bounding box center [325, 217] width 26 height 17
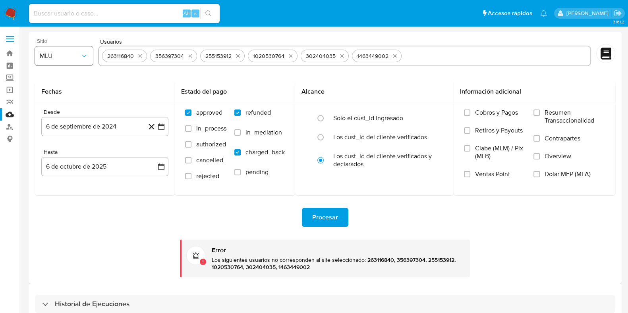
click at [80, 60] on icon "button" at bounding box center [84, 56] width 8 height 8
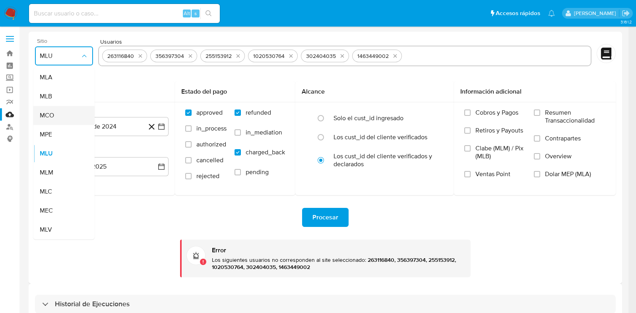
click at [52, 116] on span "MCO" at bounding box center [47, 116] width 14 height 8
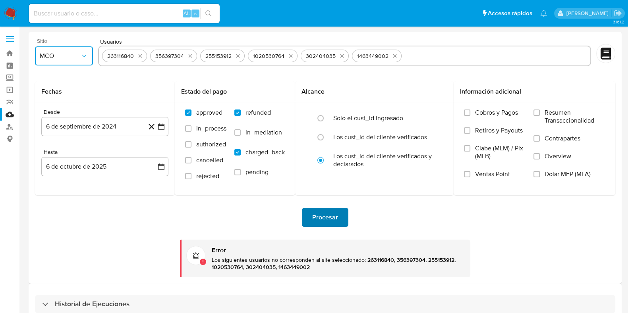
click at [329, 219] on span "Procesar" at bounding box center [325, 217] width 26 height 17
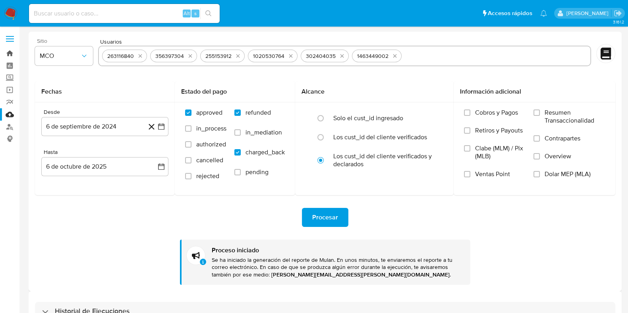
click at [10, 50] on link "Bandeja" at bounding box center [47, 53] width 95 height 12
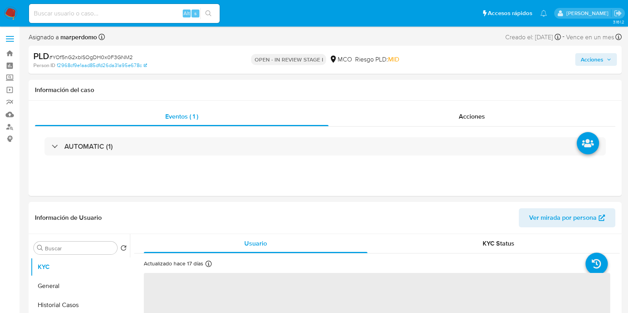
select select "10"
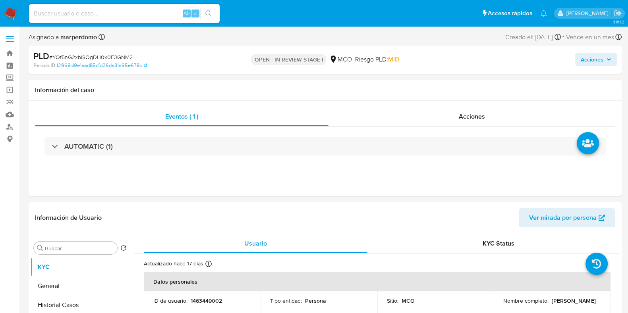
click at [152, 16] on input at bounding box center [124, 13] width 191 height 10
paste input "KWzFcFawvOJgOCRyqKLjl66M"
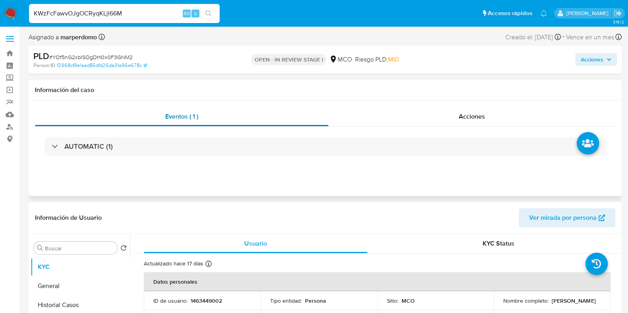
type input "KWzFcFawvOJgOCRyqKLjl66M"
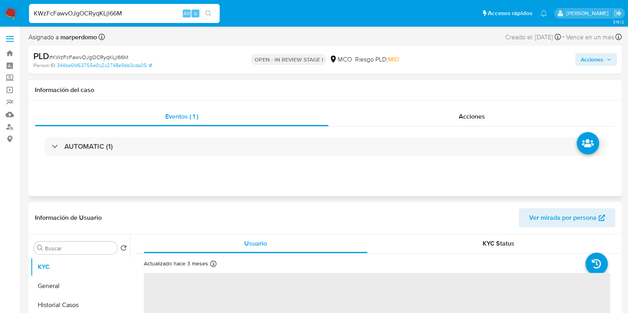
select select "10"
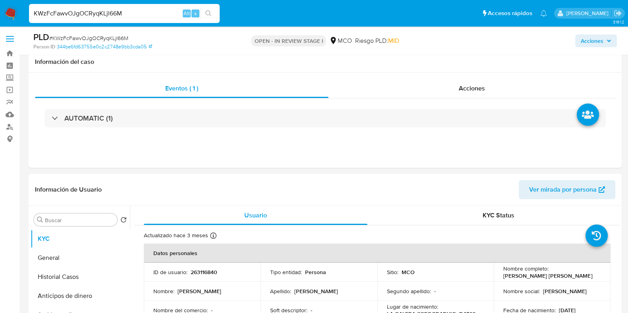
scroll to position [49, 0]
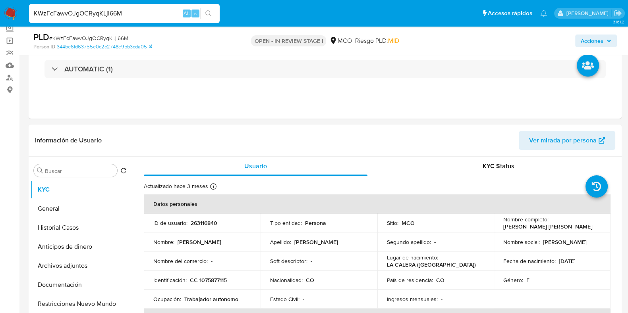
click at [121, 13] on input "KWzFcFawvOJgOCRyqKLjl66M" at bounding box center [124, 13] width 191 height 10
click at [149, 15] on input "KWzFcFawvOJgOCRyqKLjl66M" at bounding box center [124, 13] width 191 height 10
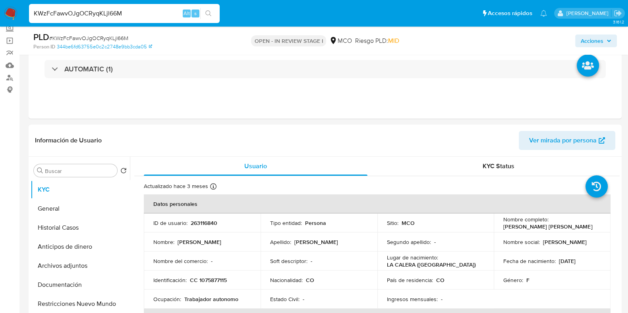
click at [149, 15] on input "KWzFcFawvOJgOCRyqKLjl66M" at bounding box center [124, 13] width 191 height 10
paste input "2de6CfSUYq8E9BTwtl1148IT"
type input "2de6CfSUYq8E9BTwtl1148IT"
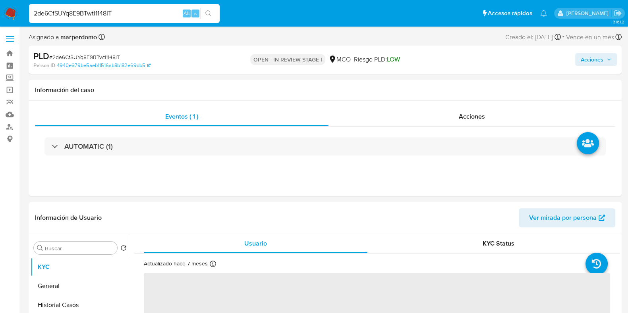
select select "10"
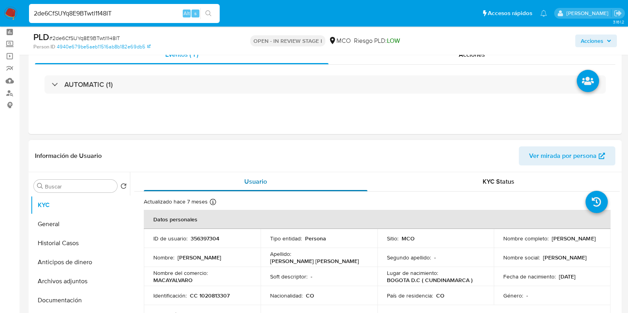
scroll to position [49, 0]
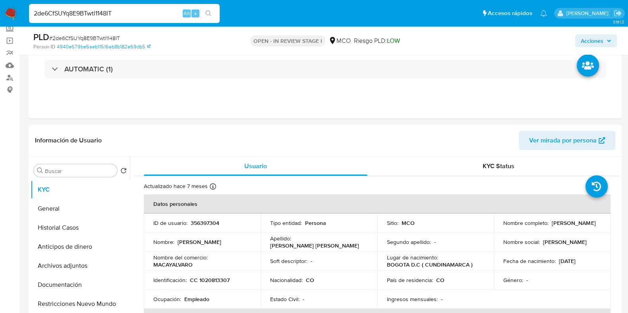
click at [205, 223] on p "356397304" at bounding box center [205, 223] width 29 height 7
copy p "356397304"
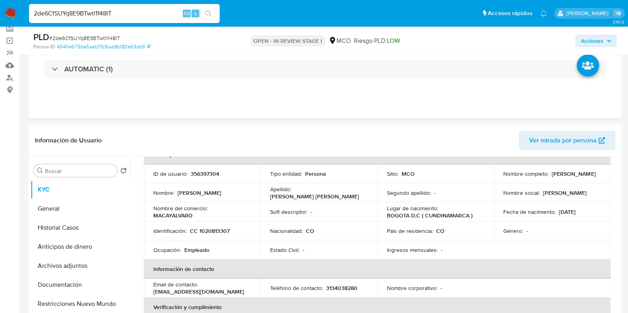
click at [121, 22] on div "2de6CfSUYq8E9BTwtl1148IT Alt s" at bounding box center [124, 13] width 191 height 19
click at [122, 10] on input "2de6CfSUYq8E9BTwtl1148IT" at bounding box center [124, 13] width 191 height 10
paste input "HE1QoVvb6IsvD1jlpIB53ZtL"
type input "HE1QoVvb6IsvD1jlpIB53ZtL"
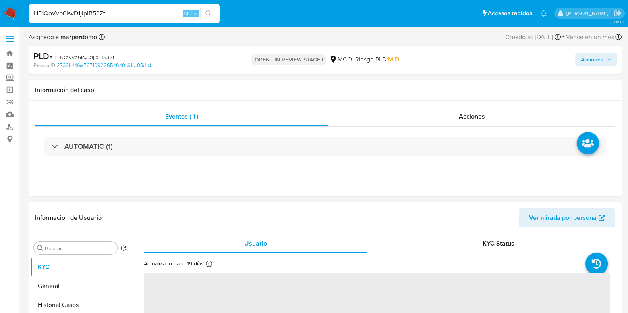
select select "10"
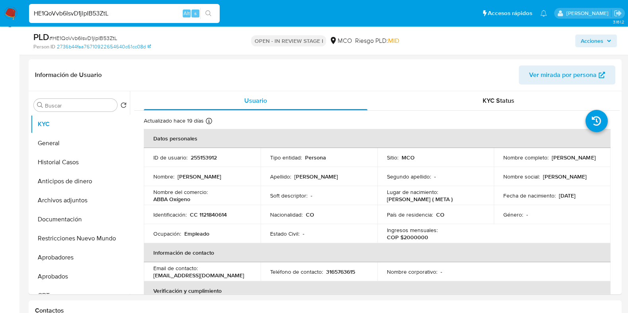
scroll to position [99, 0]
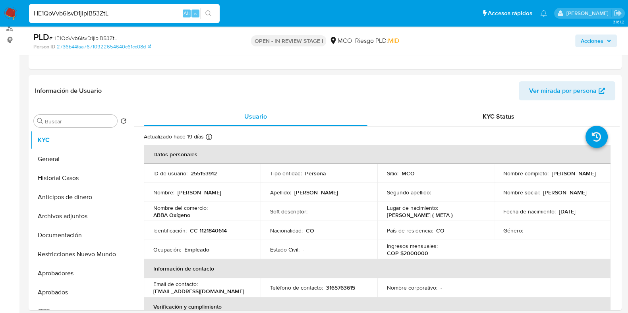
click at [130, 20] on div "HE1QoVvb6IsvD1jlpIB53ZtL Alt s" at bounding box center [124, 13] width 191 height 19
click at [128, 17] on input "HE1QoVvb6IsvD1jlpIB53ZtL" at bounding box center [124, 13] width 191 height 10
paste input "DoElwckAaoPlVO34My0fkzQz"
type input "DoElwckAaoPlVO34My0fkzQz"
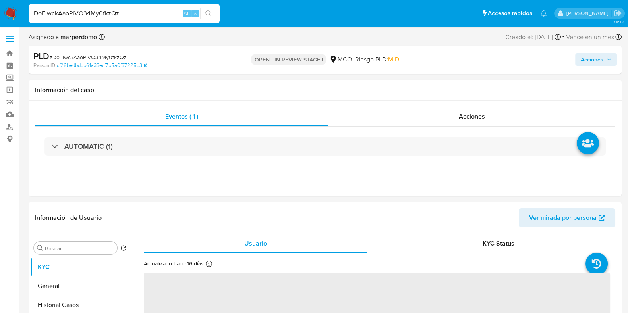
select select "10"
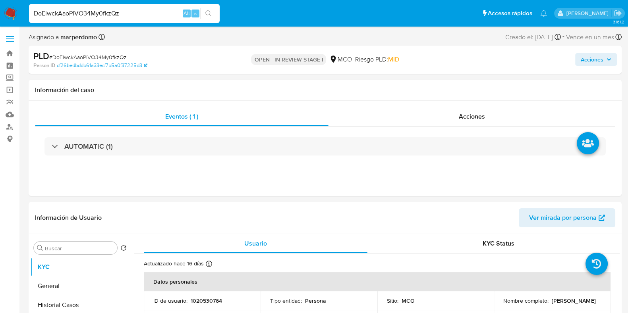
click at [130, 19] on div "DoElwckAaoPlVO34My0fkzQz Alt s" at bounding box center [124, 13] width 191 height 19
click at [130, 18] on input "DoElwckAaoPlVO34My0fkzQz" at bounding box center [124, 13] width 191 height 10
click at [132, 14] on input "DoElwckAaoPlVO34My0fkzQz" at bounding box center [124, 13] width 191 height 10
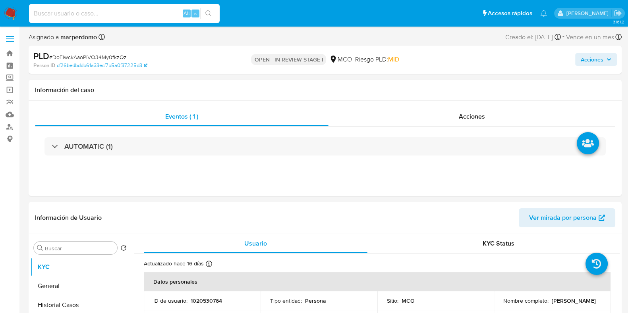
paste input "4qN9kLexb3HnPT65BiDabGIL"
type input "4qN9kLexb3HnPT65BiDabGIL"
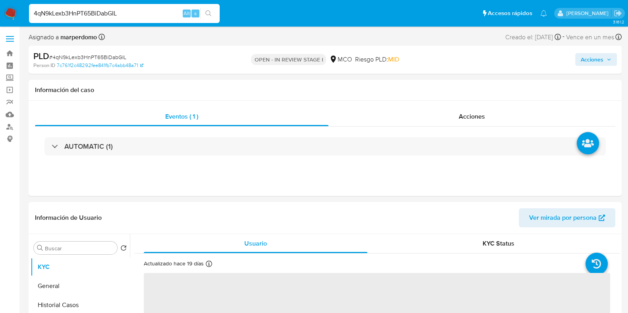
select select "10"
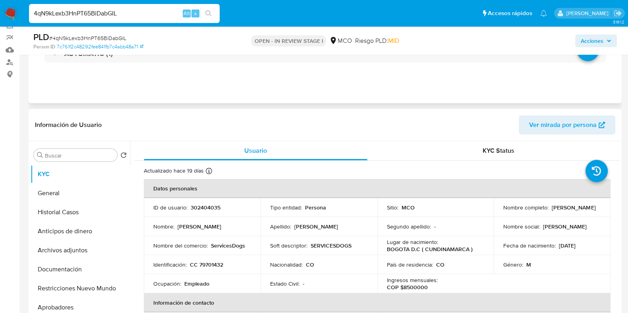
scroll to position [49, 0]
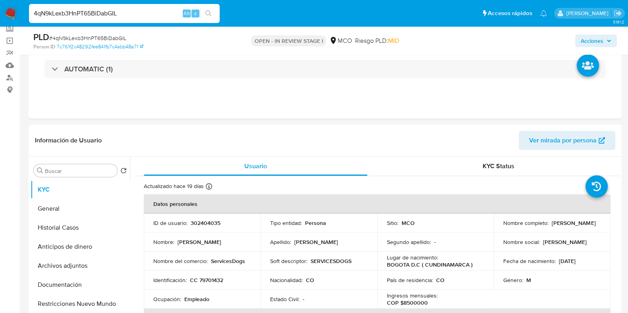
click at [145, 13] on input "4qN9kLexb3HnPT65BiDabGIL" at bounding box center [124, 13] width 191 height 10
paste input "YOf5nG2xblSOgDH0x0F3GNM2"
type input "YOf5nG2xblSOgDH0x0F3GNM2"
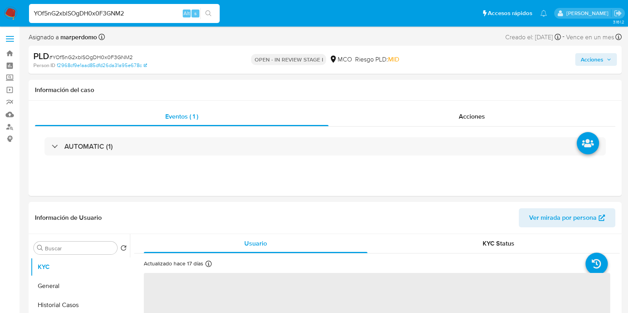
select select "10"
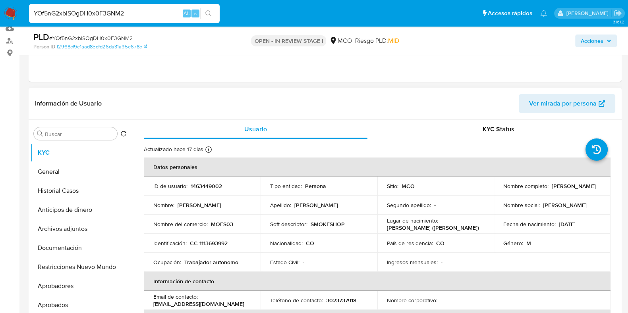
scroll to position [99, 0]
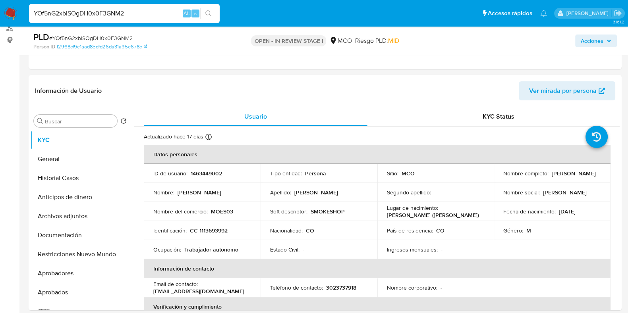
click at [105, 13] on input "YOf5nG2xblSOgDH0x0F3GNM2" at bounding box center [124, 13] width 191 height 10
paste input "DoElwckAaoPlVO34My0fkzQz"
type input "DoElwckAaoPlVO34My0fkzQz"
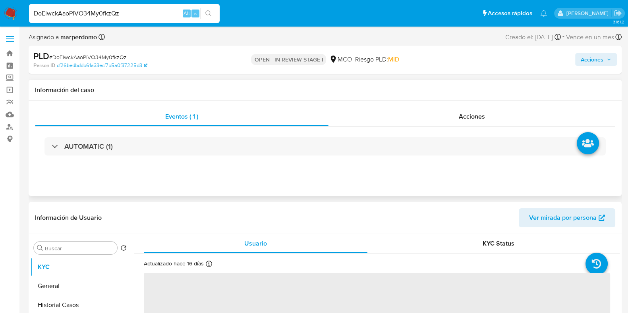
select select "10"
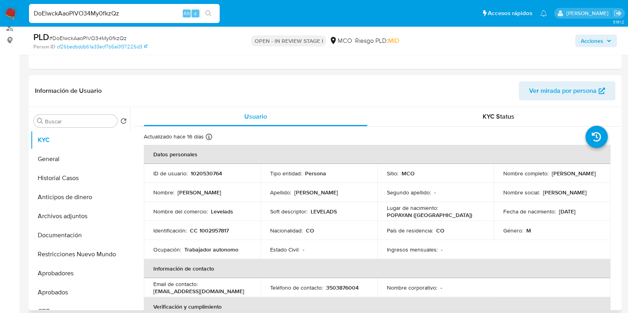
scroll to position [49, 0]
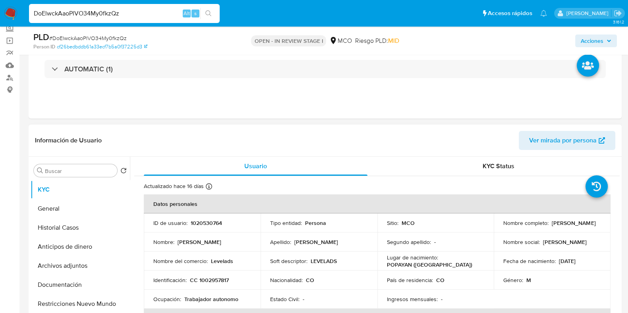
click at [211, 225] on p "1020530764" at bounding box center [206, 223] width 31 height 7
copy p "1020530764"
click at [158, 15] on input "DoElwckAaoPlVO34My0fkzQz" at bounding box center [124, 13] width 191 height 10
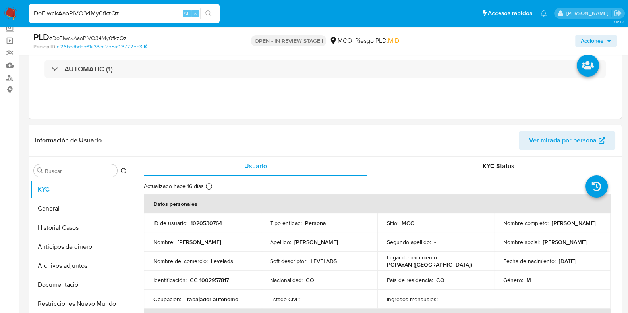
paste input "1075877115"
type input "1075877115"
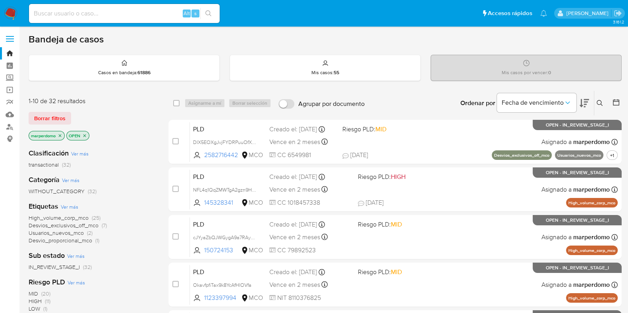
click at [58, 136] on icon "close-filter" at bounding box center [60, 135] width 5 height 5
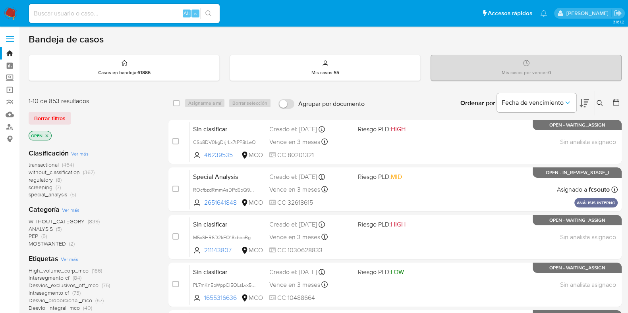
click at [45, 181] on span "regulatory" at bounding box center [41, 180] width 24 height 8
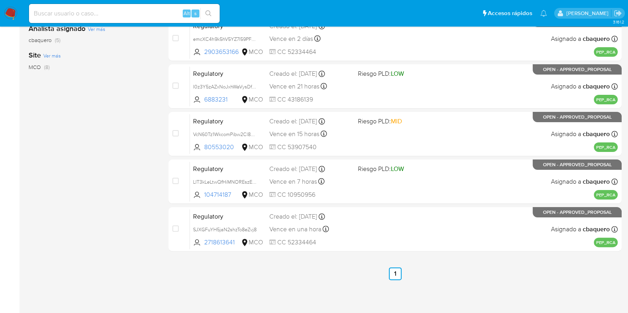
scroll to position [147, 0]
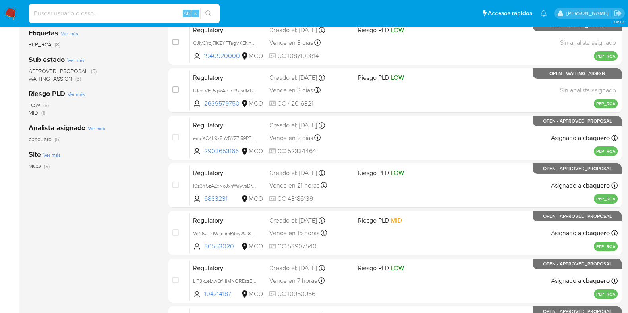
click at [41, 140] on span "cbaquero" at bounding box center [40, 139] width 23 height 8
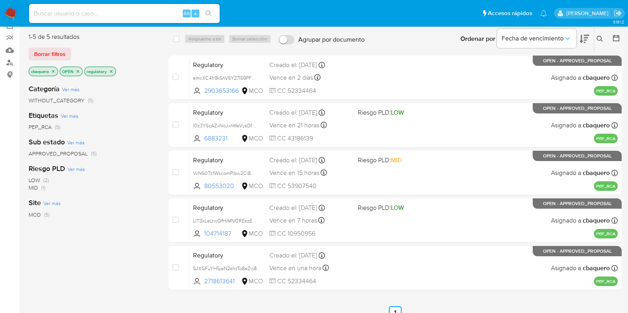
scroll to position [49, 0]
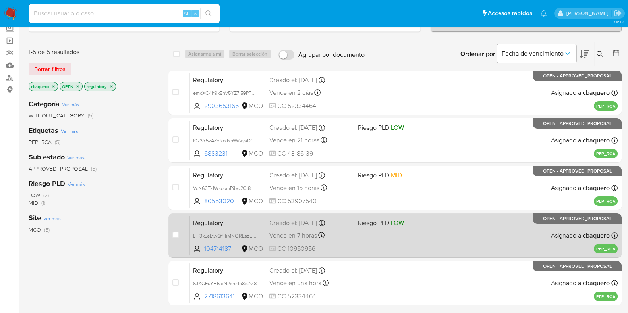
drag, startPoint x: 265, startPoint y: 233, endPoint x: 312, endPoint y: 249, distance: 49.1
click at [312, 249] on div "Regulatory LIT3kLeLtwQfHiMNOREszEsP 104714187 MCO Riesgo PLD: LOW Creado el: [D…" at bounding box center [404, 236] width 428 height 40
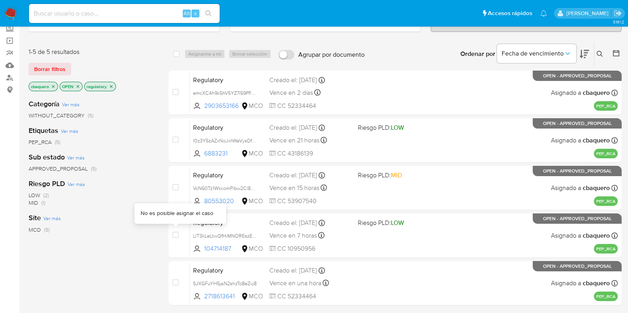
click at [101, 244] on div "Categoría Ver más WITHOUT_CATEGORY (5) Etiquetas Ver más PEP_RCA (5) Sub estado…" at bounding box center [92, 228] width 127 height 270
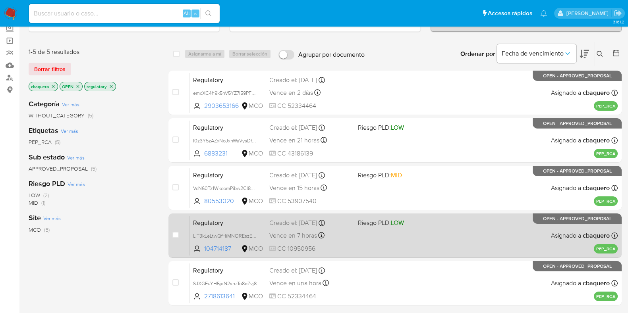
scroll to position [99, 0]
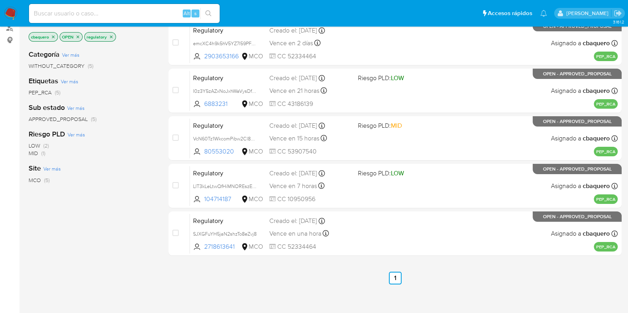
click at [356, 283] on ul "Anterior 1 Siguiente" at bounding box center [394, 278] width 453 height 13
click at [111, 245] on div "Categoría Ver más WITHOUT_CATEGORY (5) Etiquetas Ver más PEP_RCA (5) Sub estado…" at bounding box center [92, 178] width 127 height 270
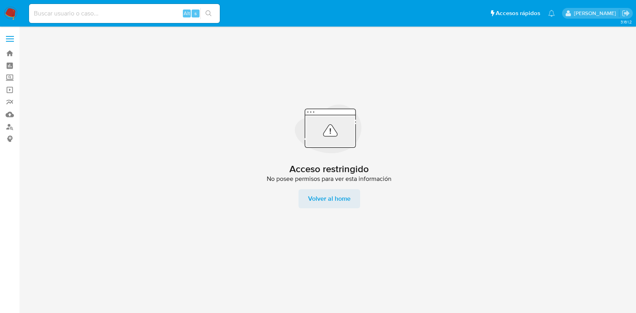
click at [338, 203] on span "Volver al home" at bounding box center [329, 199] width 43 height 19
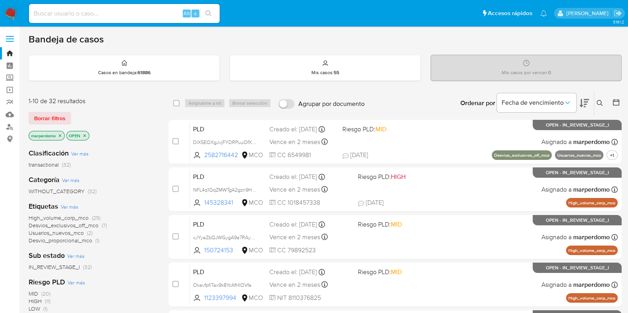
click at [156, 13] on input at bounding box center [124, 13] width 191 height 10
paste input "KWzFcFawvOJgOCRyqKLjl66M"
type input "KWzFcFawvOJgOCRyqKLjl66M"
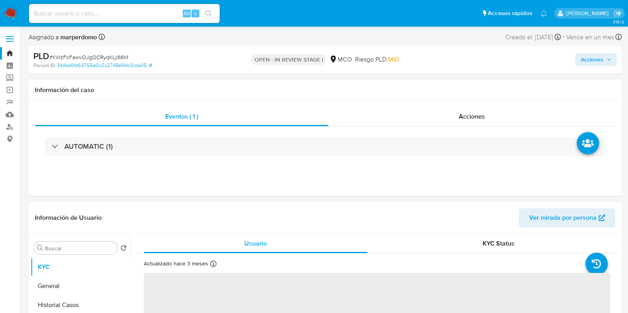
select select "10"
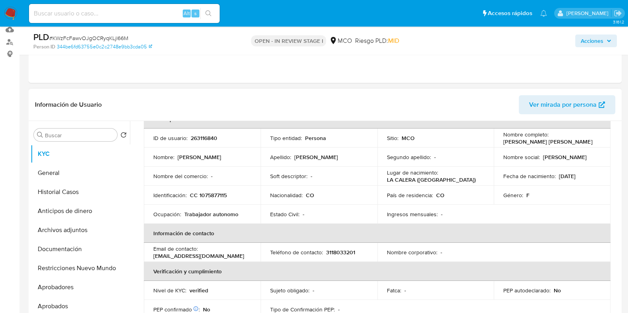
scroll to position [99, 0]
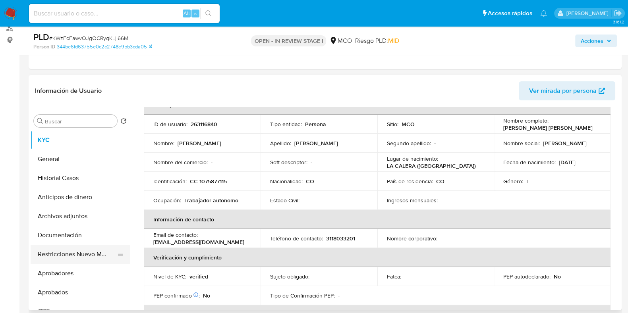
click at [85, 249] on button "Restricciones Nuevo Mundo" at bounding box center [77, 254] width 93 height 19
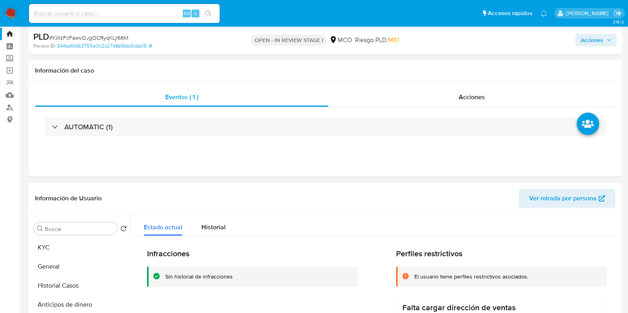
scroll to position [49, 0]
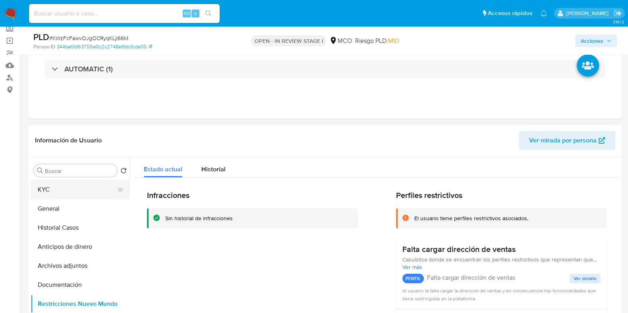
click at [69, 192] on button "KYC" at bounding box center [77, 189] width 93 height 19
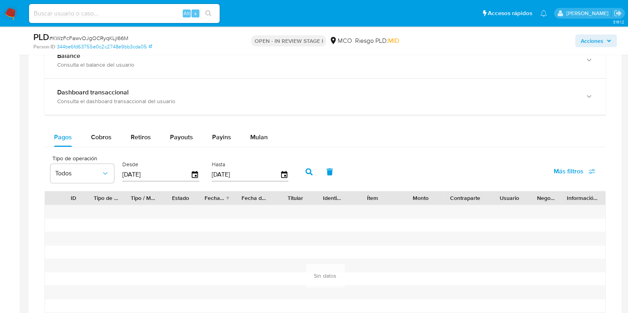
scroll to position [576, 0]
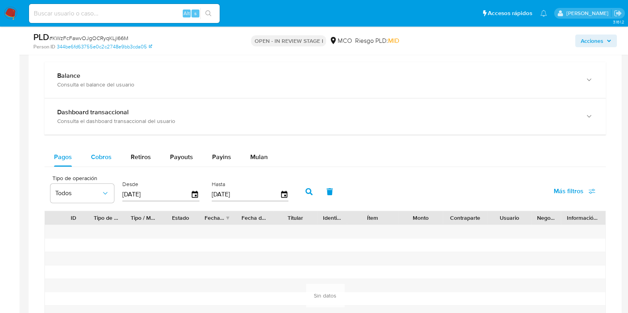
click at [101, 158] on span "Cobros" at bounding box center [101, 157] width 21 height 9
select select "10"
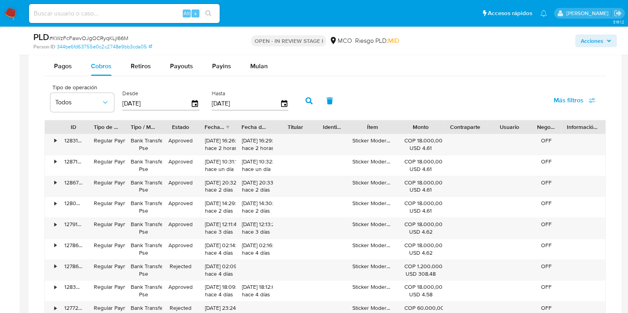
scroll to position [675, 0]
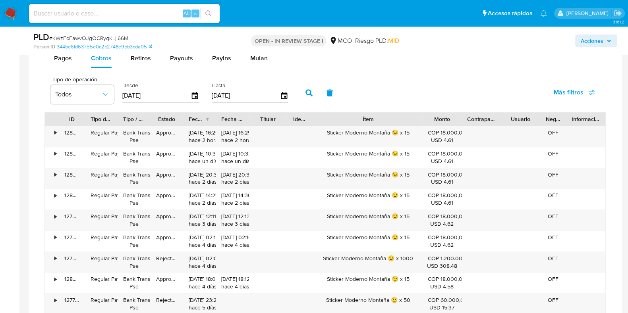
drag, startPoint x: 393, startPoint y: 116, endPoint x: 450, endPoint y: 112, distance: 56.9
click at [450, 112] on div "ID Tipo de operación Tipo / Método Estado Fecha de creación Fecha de aprobación…" at bounding box center [325, 119] width 561 height 14
drag, startPoint x: 330, startPoint y: 133, endPoint x: 413, endPoint y: 130, distance: 83.1
click at [413, 130] on div "Sticker Moderno Montaña 😉 x 15" at bounding box center [368, 136] width 108 height 21
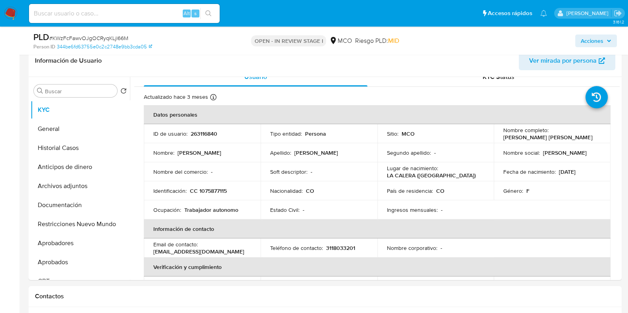
scroll to position [0, 0]
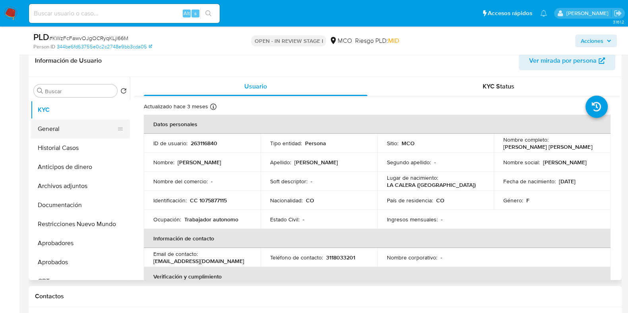
click at [72, 131] on button "General" at bounding box center [77, 129] width 93 height 19
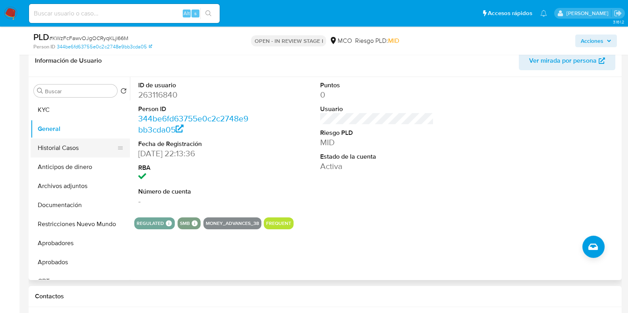
click at [66, 151] on button "Historial Casos" at bounding box center [77, 148] width 93 height 19
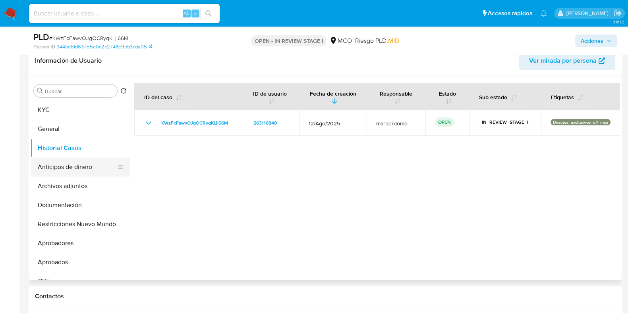
click at [58, 169] on button "Anticipos de dinero" at bounding box center [77, 167] width 93 height 19
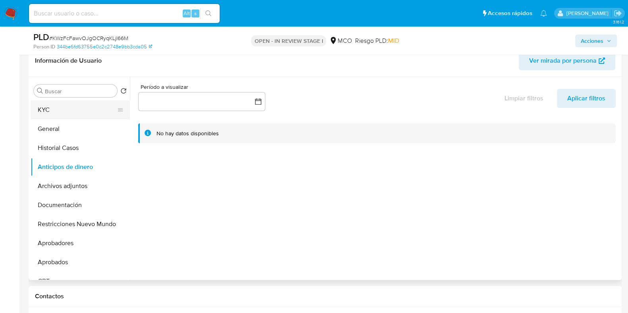
click at [67, 111] on button "KYC" at bounding box center [77, 110] width 93 height 19
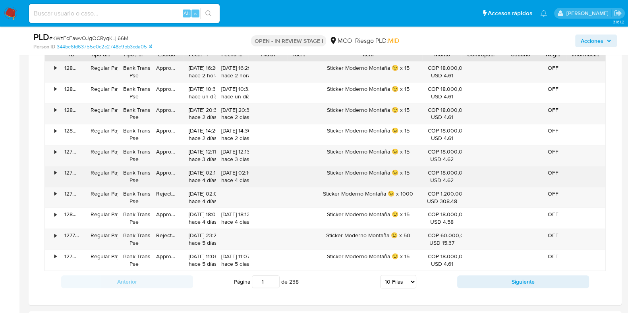
scroll to position [725, 0]
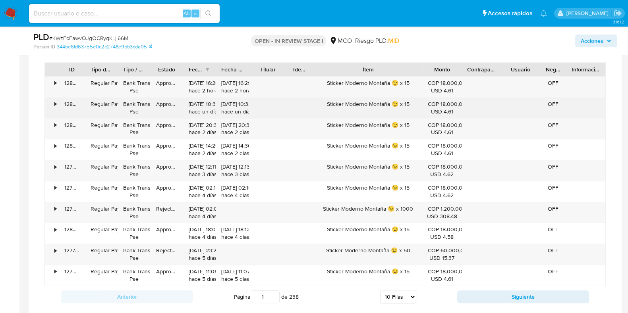
click at [342, 104] on div "Sticker Moderno Montaña 😉 x 15" at bounding box center [368, 108] width 108 height 21
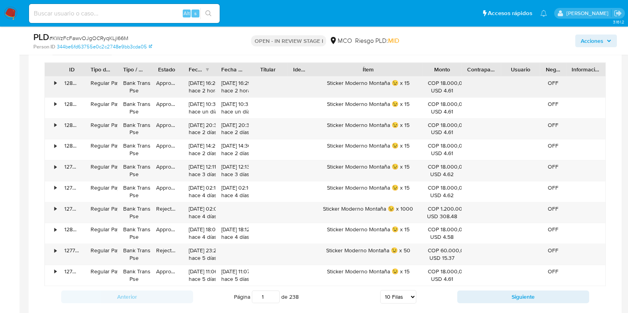
drag, startPoint x: 327, startPoint y: 82, endPoint x: 391, endPoint y: 84, distance: 64.4
click at [391, 84] on div "Sticker Moderno Montaña 😉 x 15" at bounding box center [368, 87] width 108 height 21
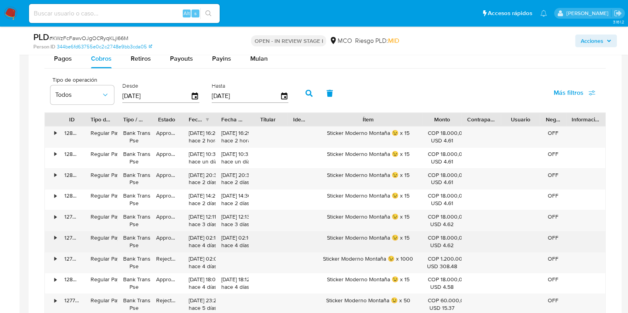
scroll to position [675, 0]
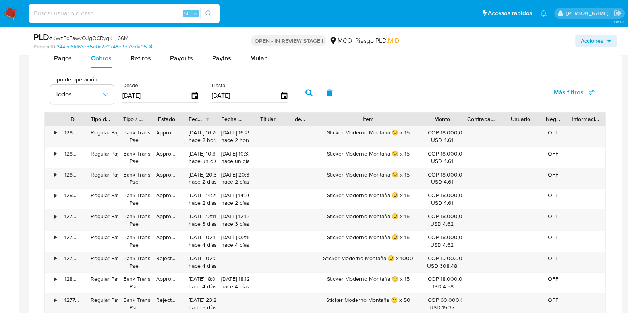
click at [161, 12] on input at bounding box center [124, 13] width 191 height 10
paste input "356397304"
type input "356397304"
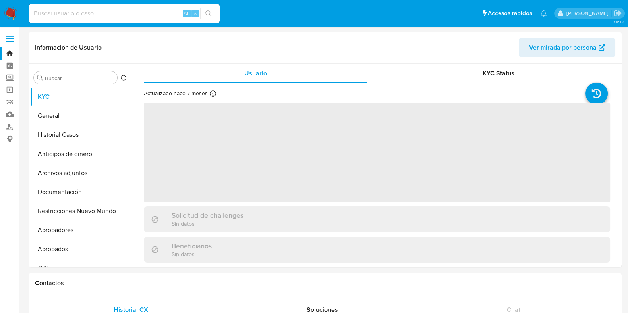
select select "10"
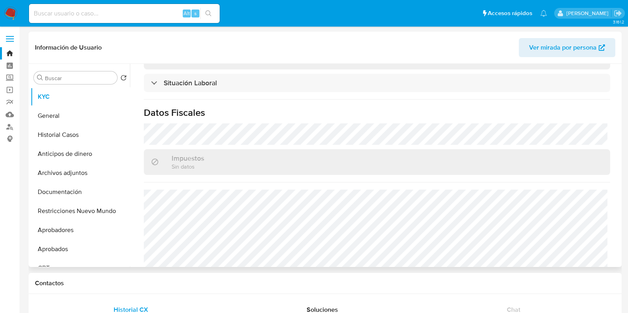
scroll to position [426, 0]
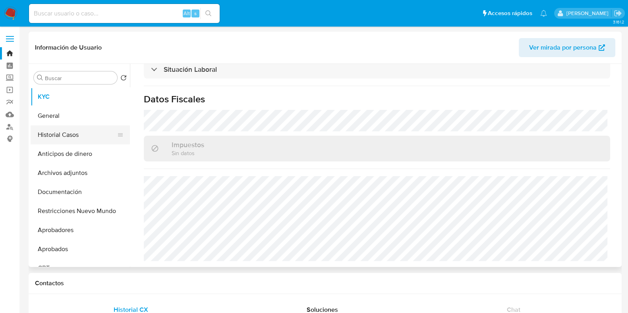
click at [44, 132] on button "Historial Casos" at bounding box center [77, 135] width 93 height 19
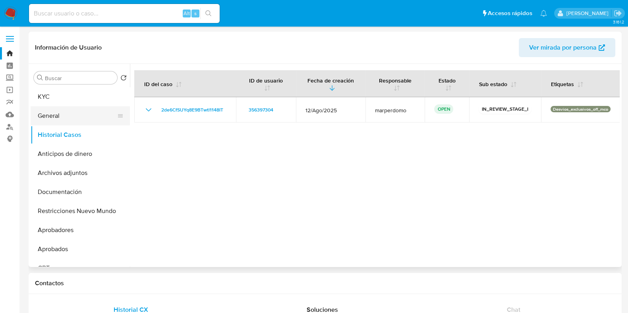
click at [54, 115] on button "General" at bounding box center [77, 115] width 93 height 19
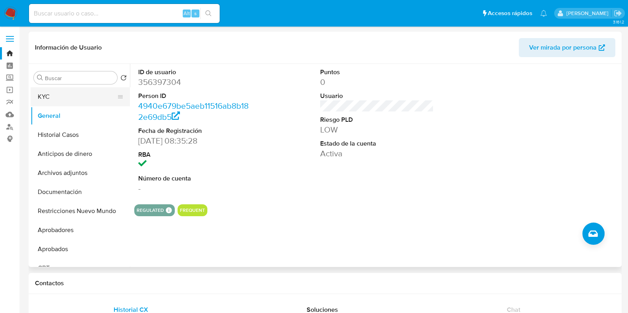
click at [48, 100] on button "KYC" at bounding box center [77, 96] width 93 height 19
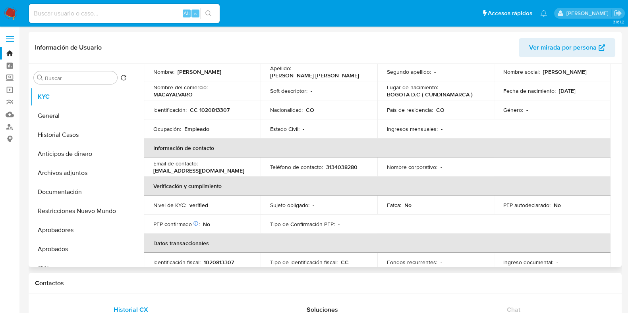
scroll to position [28, 0]
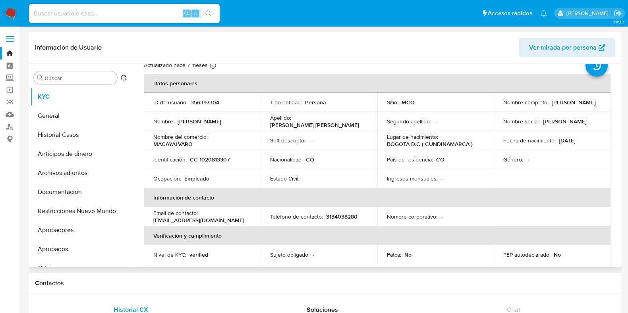
click at [180, 144] on p "MACAYALVARO" at bounding box center [172, 144] width 39 height 7
copy p "MACAYALVARO"
click at [165, 144] on p "MACAYALVARO" at bounding box center [172, 144] width 39 height 7
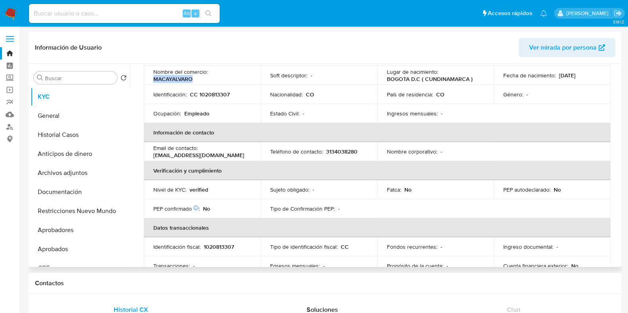
scroll to position [78, 0]
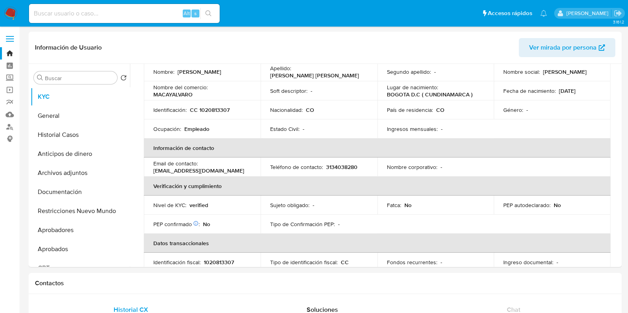
drag, startPoint x: 153, startPoint y: 26, endPoint x: 148, endPoint y: 16, distance: 11.2
click at [151, 24] on nav "Pausado Ver notificaciones Alt s Accesos rápidos Presiona las siguientes teclas…" at bounding box center [314, 13] width 628 height 27
click at [148, 16] on input at bounding box center [124, 13] width 191 height 10
click at [141, 15] on input at bounding box center [124, 13] width 191 height 10
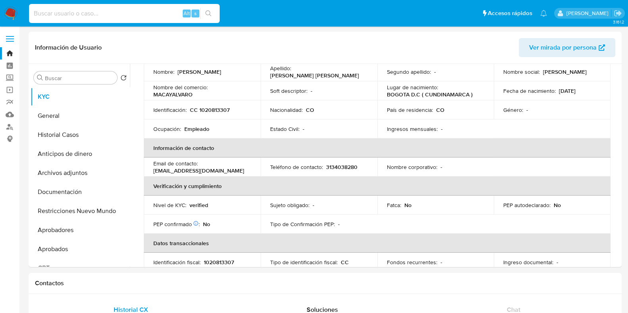
paste input "255153912"
type input "255153912"
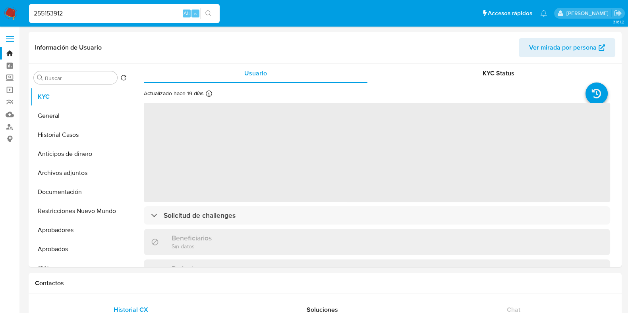
select select "10"
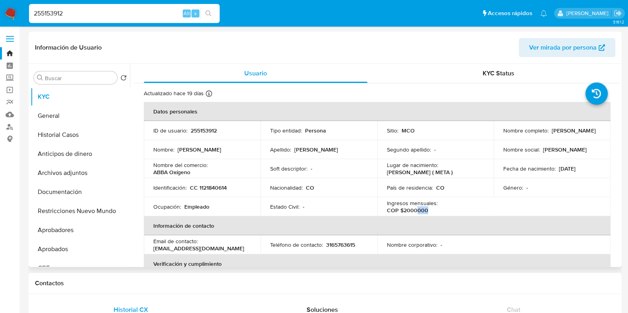
drag, startPoint x: 479, startPoint y: 205, endPoint x: 468, endPoint y: 208, distance: 11.8
click at [468, 208] on div "Ingresos mensuales : COP $2000000" at bounding box center [436, 207] width 98 height 14
click at [459, 217] on th "Información de contacto" at bounding box center [377, 226] width 467 height 19
drag, startPoint x: 467, startPoint y: 206, endPoint x: 459, endPoint y: 207, distance: 8.0
click at [428, 207] on p "COP $2000000" at bounding box center [407, 210] width 41 height 7
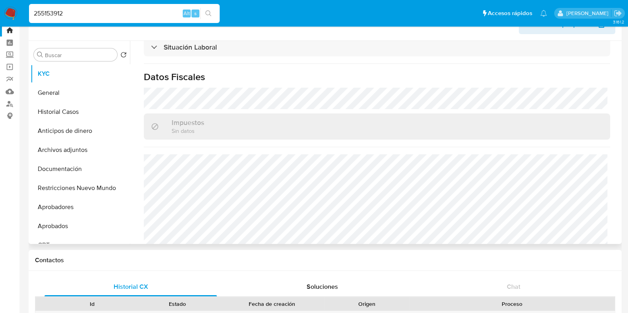
scroll to position [426, 0]
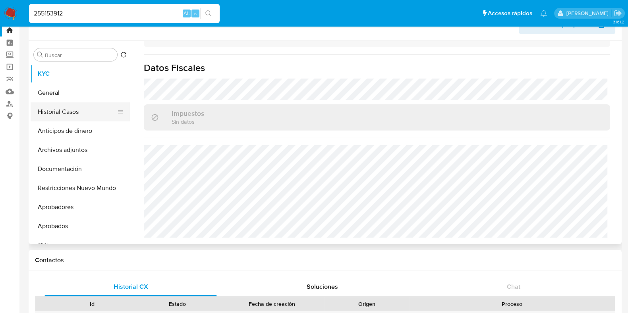
click at [69, 113] on button "Historial Casos" at bounding box center [77, 112] width 93 height 19
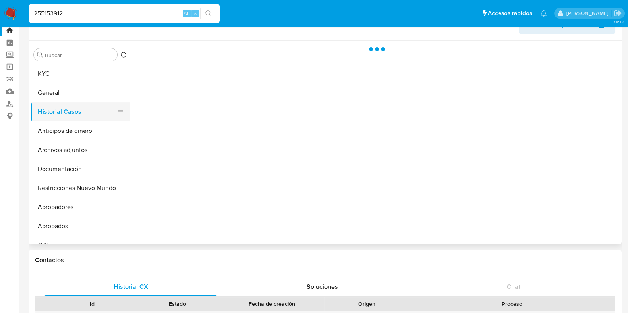
scroll to position [0, 0]
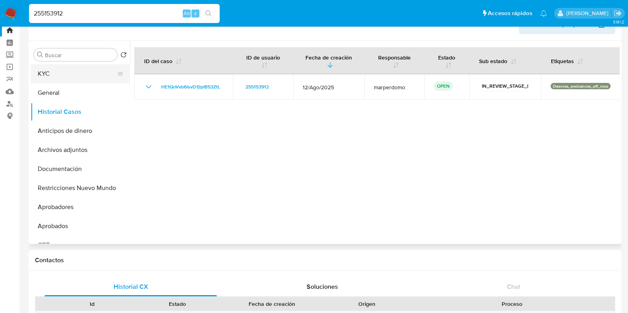
click at [54, 76] on button "KYC" at bounding box center [77, 73] width 93 height 19
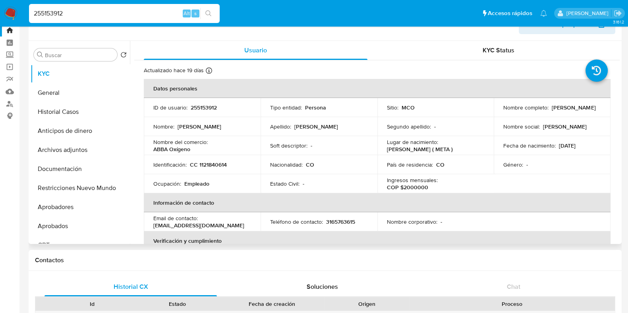
scroll to position [49, 0]
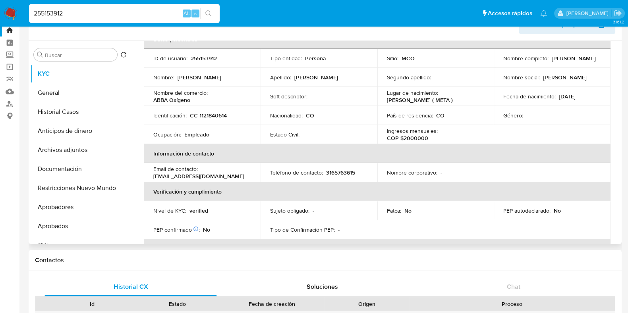
click at [176, 102] on p "ABBA Oxígeno" at bounding box center [171, 100] width 37 height 7
drag, startPoint x: 154, startPoint y: 102, endPoint x: 192, endPoint y: 102, distance: 37.7
click at [192, 102] on div "Nombre del comercio : ABBA Oxígeno" at bounding box center [202, 96] width 98 height 14
copy p "ABBA Oxígeno"
